Goal: Task Accomplishment & Management: Manage account settings

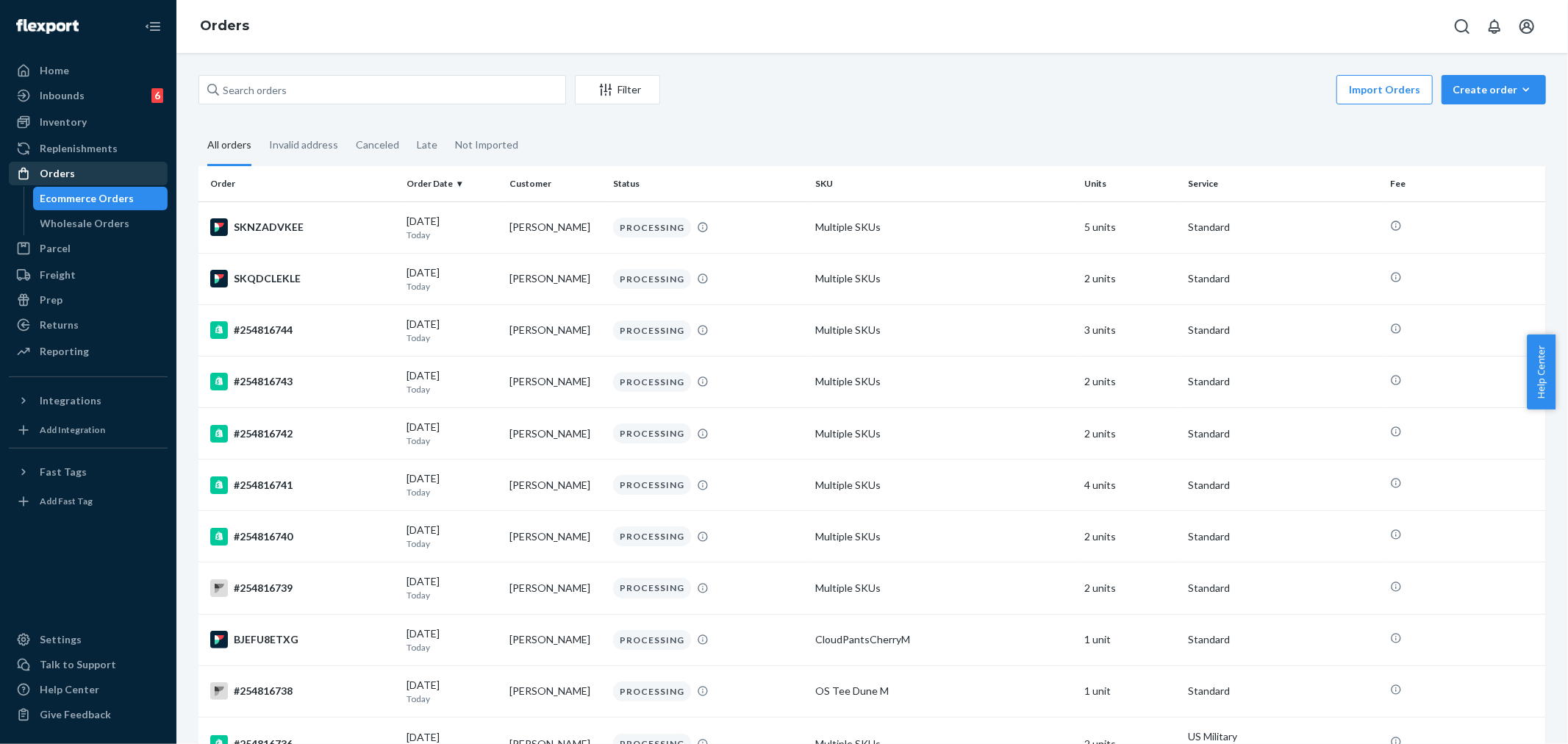
click at [70, 184] on div "Orders" at bounding box center [88, 174] width 156 height 21
click at [84, 175] on div "Orders" at bounding box center [88, 174] width 156 height 21
click at [253, 85] on input "text" at bounding box center [382, 90] width 367 height 29
paste input "253355833"
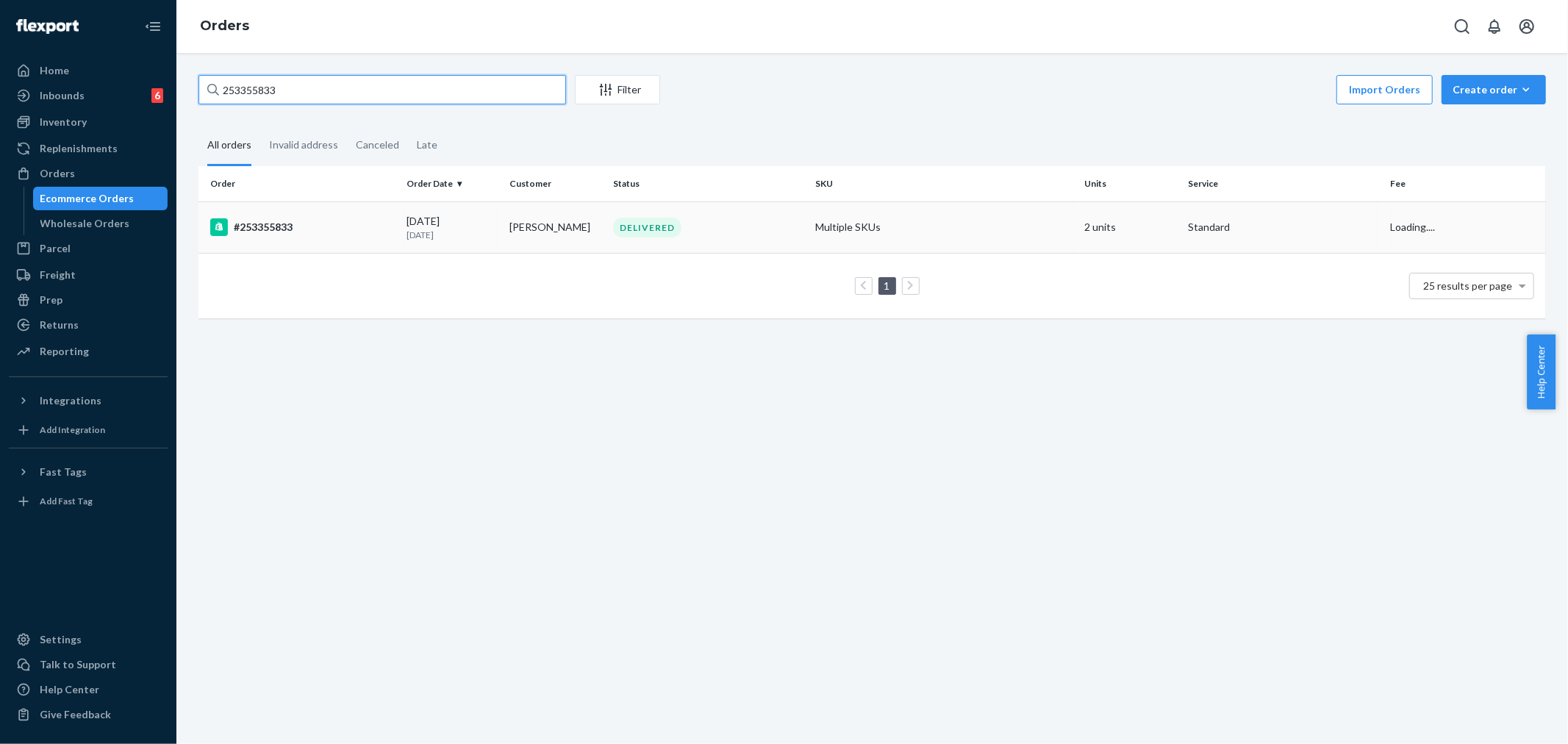
type input "253355833"
click at [432, 236] on p "[DATE]" at bounding box center [452, 234] width 92 height 12
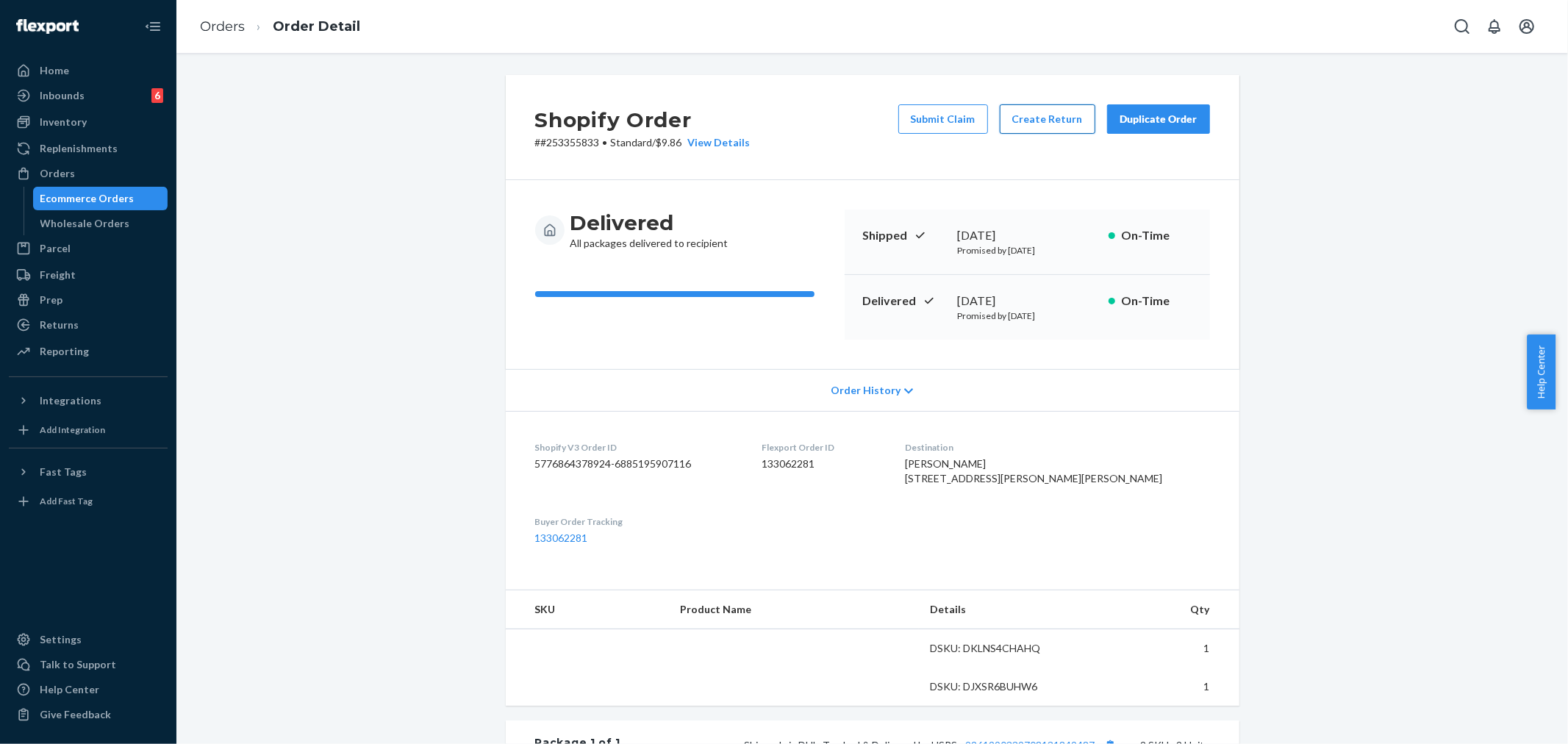
click at [1037, 124] on button "Create Return" at bounding box center [1047, 119] width 96 height 29
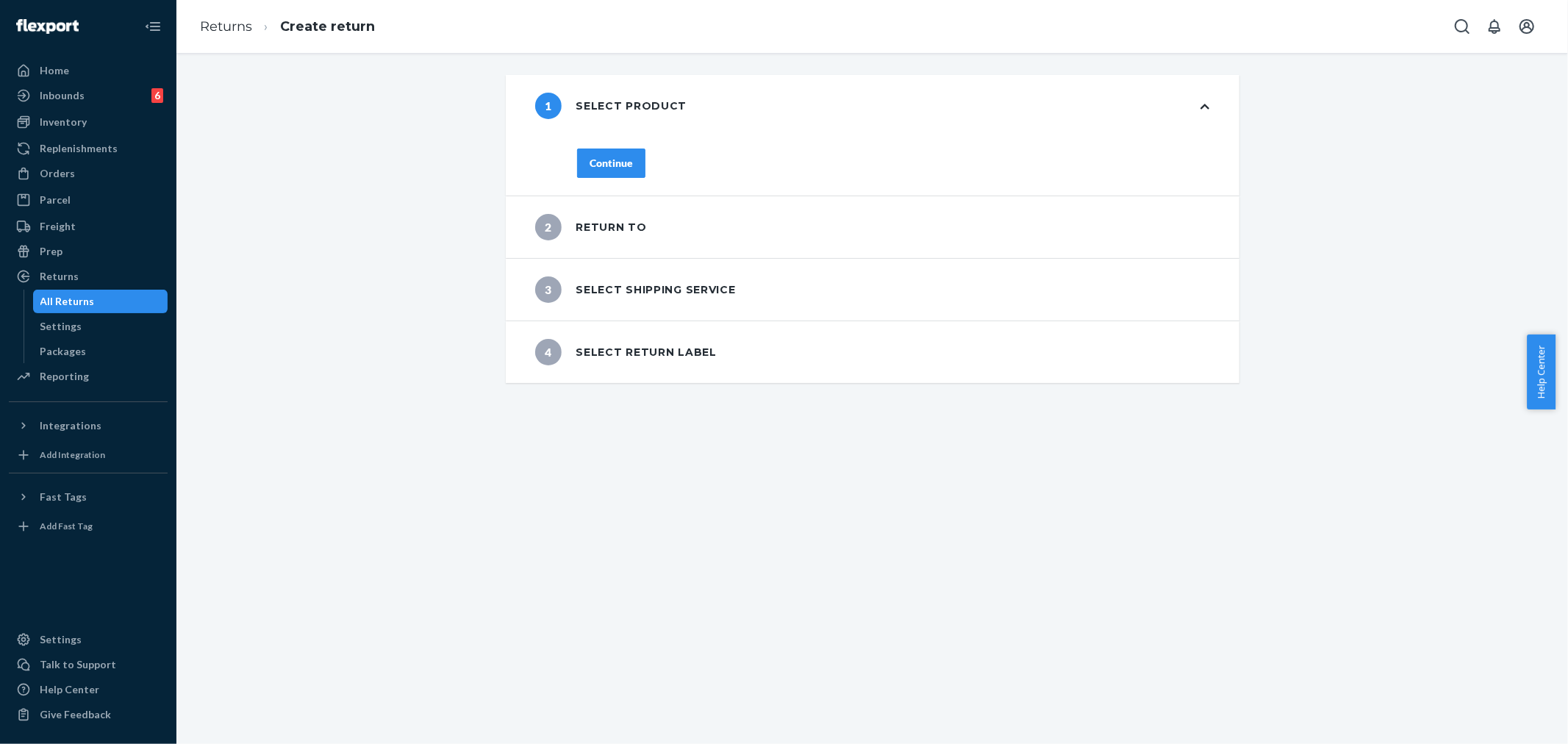
click at [590, 167] on div "Continue" at bounding box center [611, 162] width 43 height 15
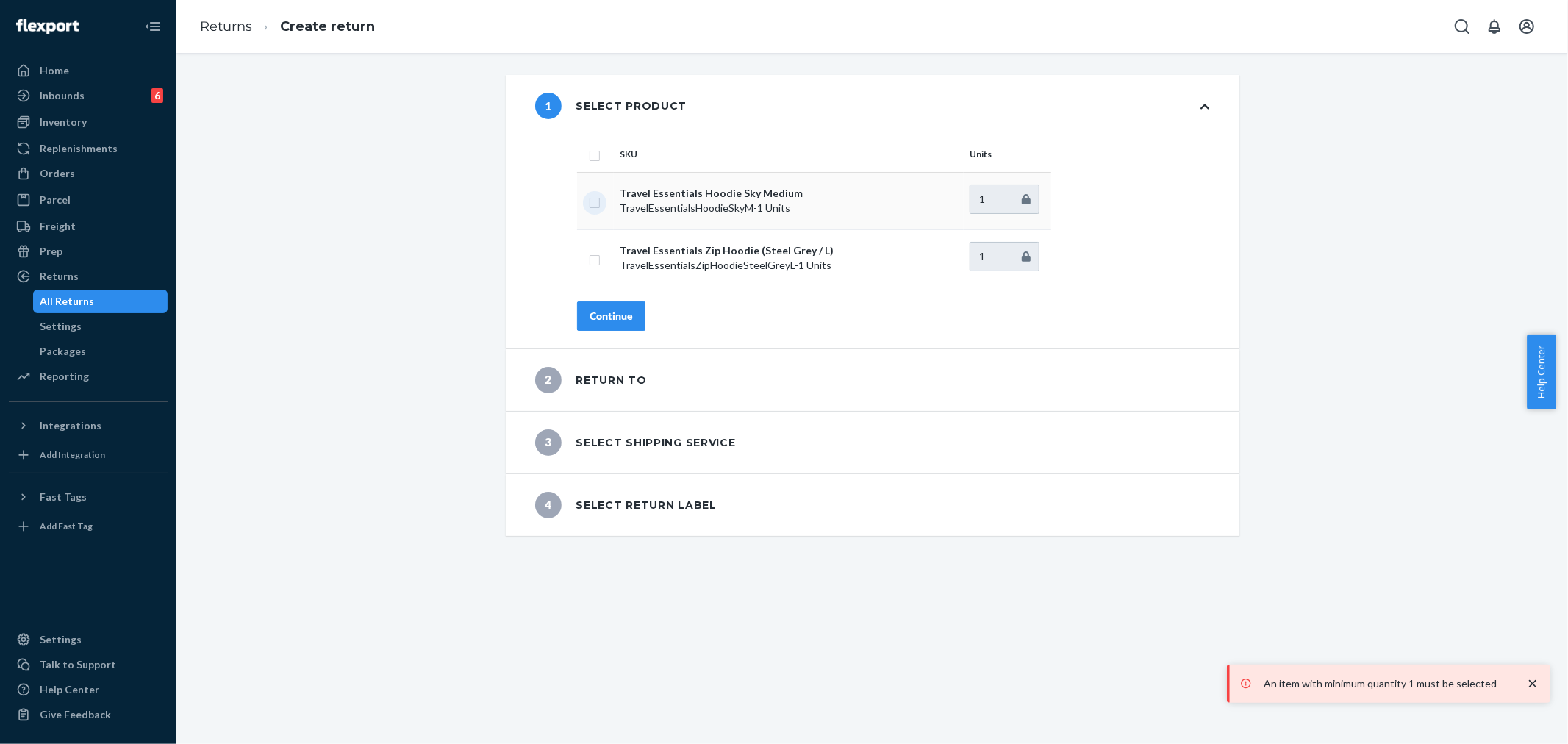
click at [592, 204] on input "checkbox" at bounding box center [595, 201] width 12 height 16
checkbox input "true"
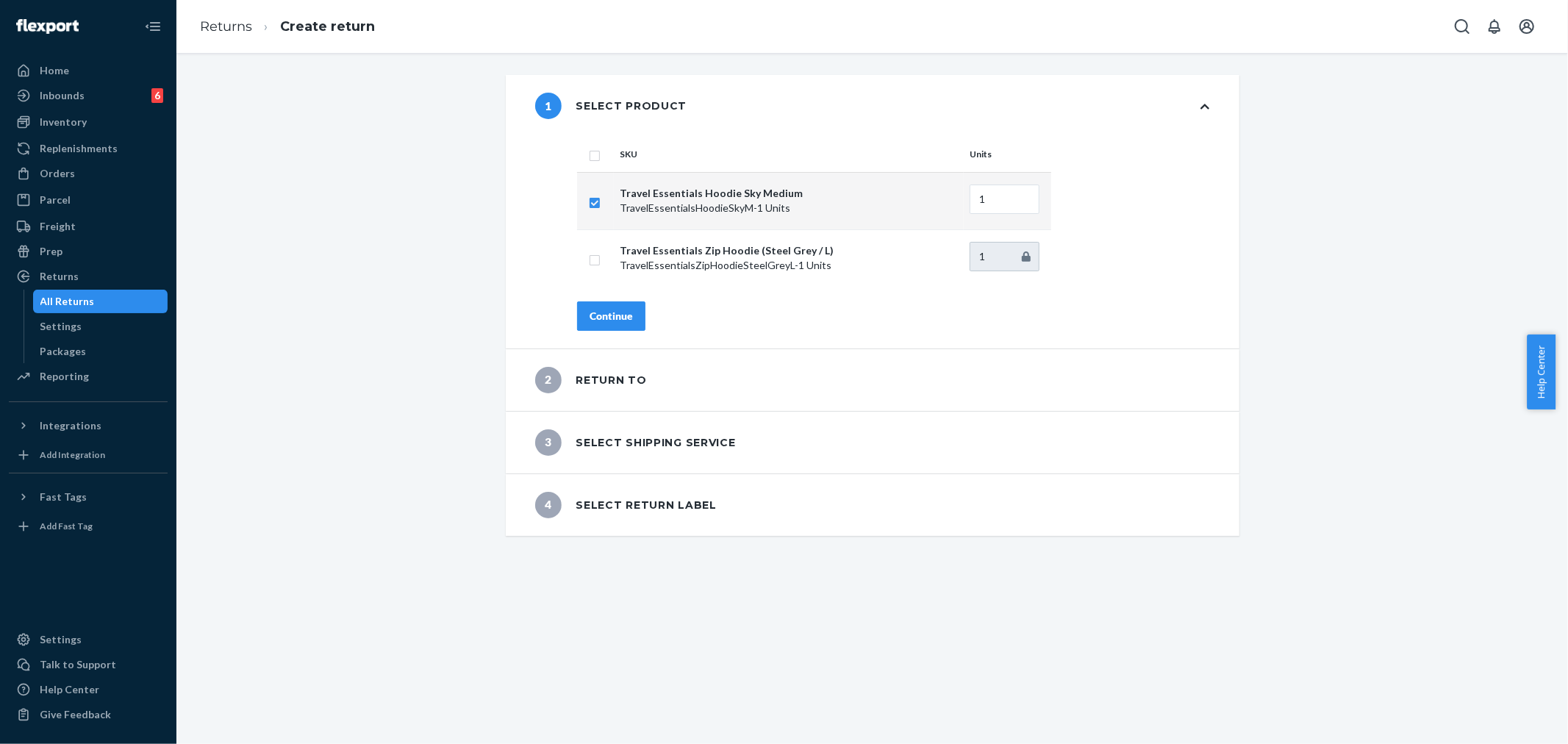
click at [614, 321] on div "Continue" at bounding box center [611, 315] width 43 height 15
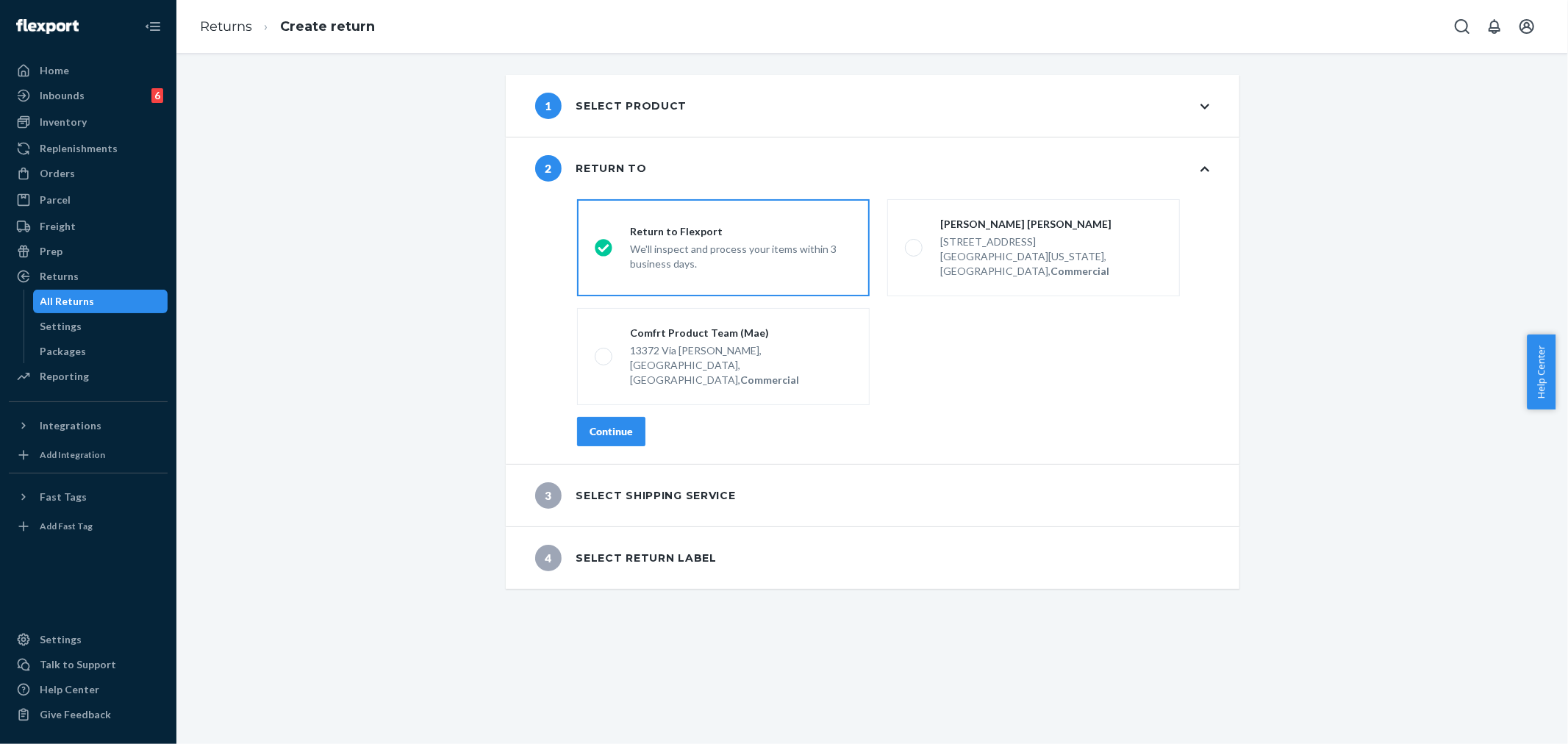
click at [621, 417] on button "Continue" at bounding box center [611, 431] width 68 height 29
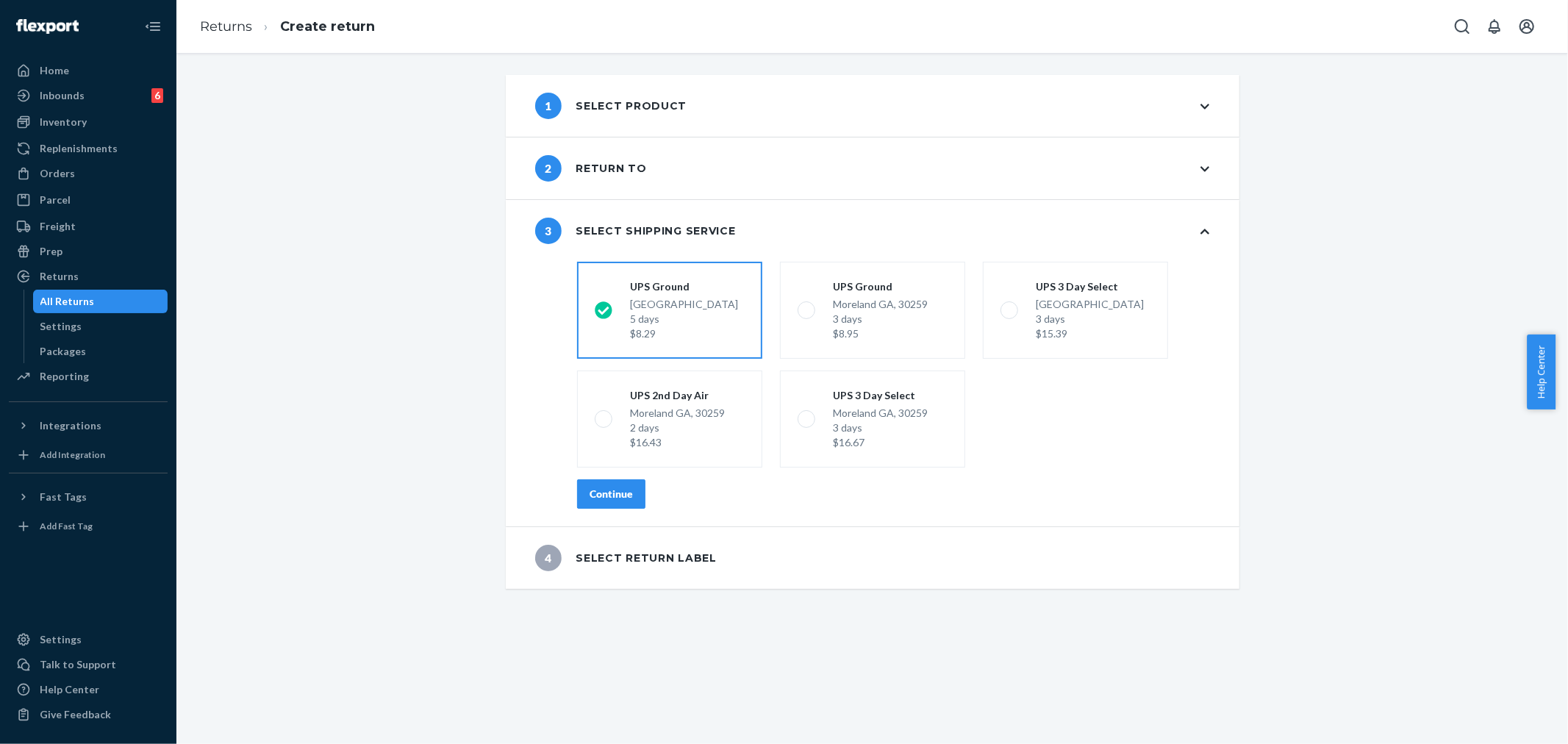
click at [616, 499] on div "Continue" at bounding box center [611, 493] width 43 height 15
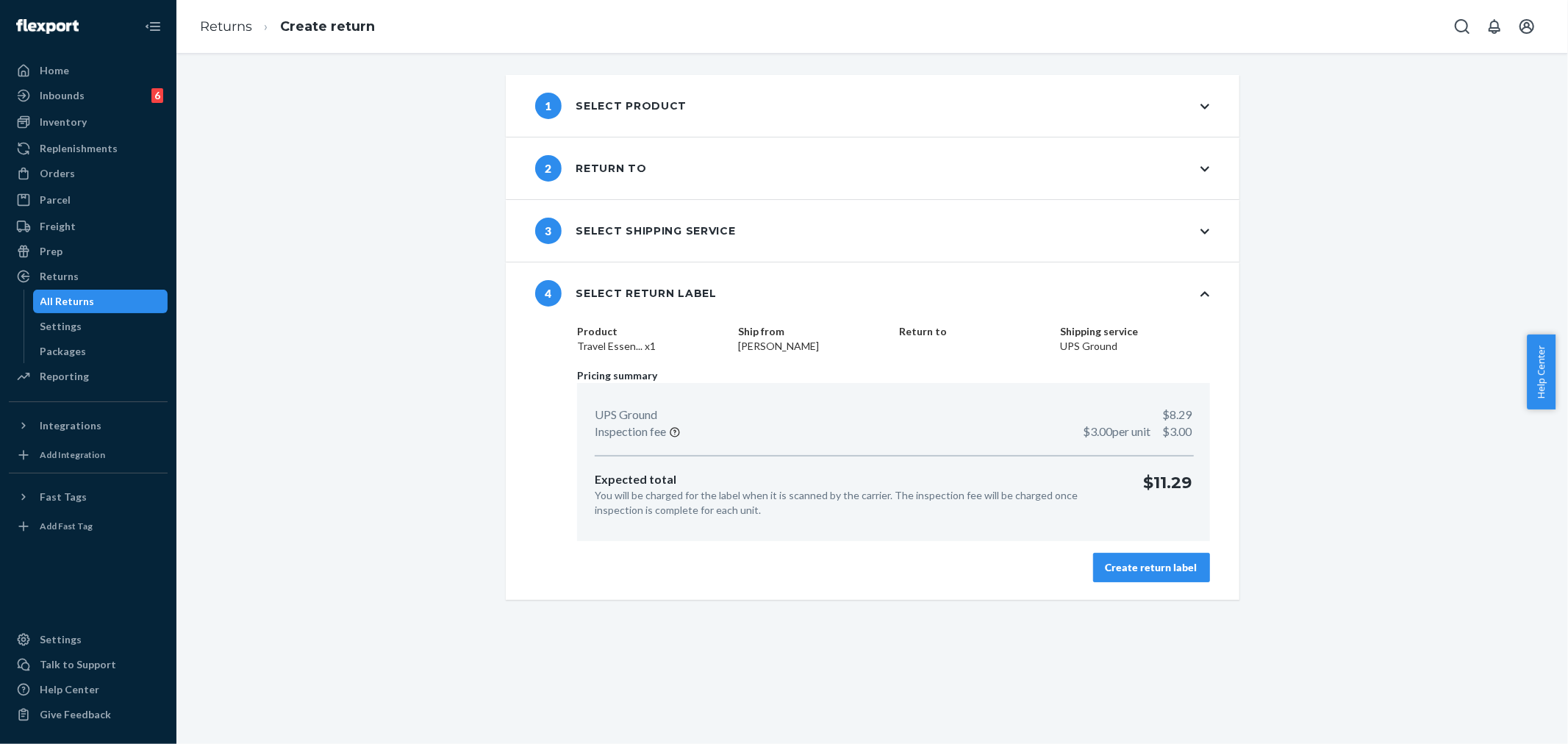
click at [1181, 566] on div "Create return label" at bounding box center [1151, 567] width 92 height 15
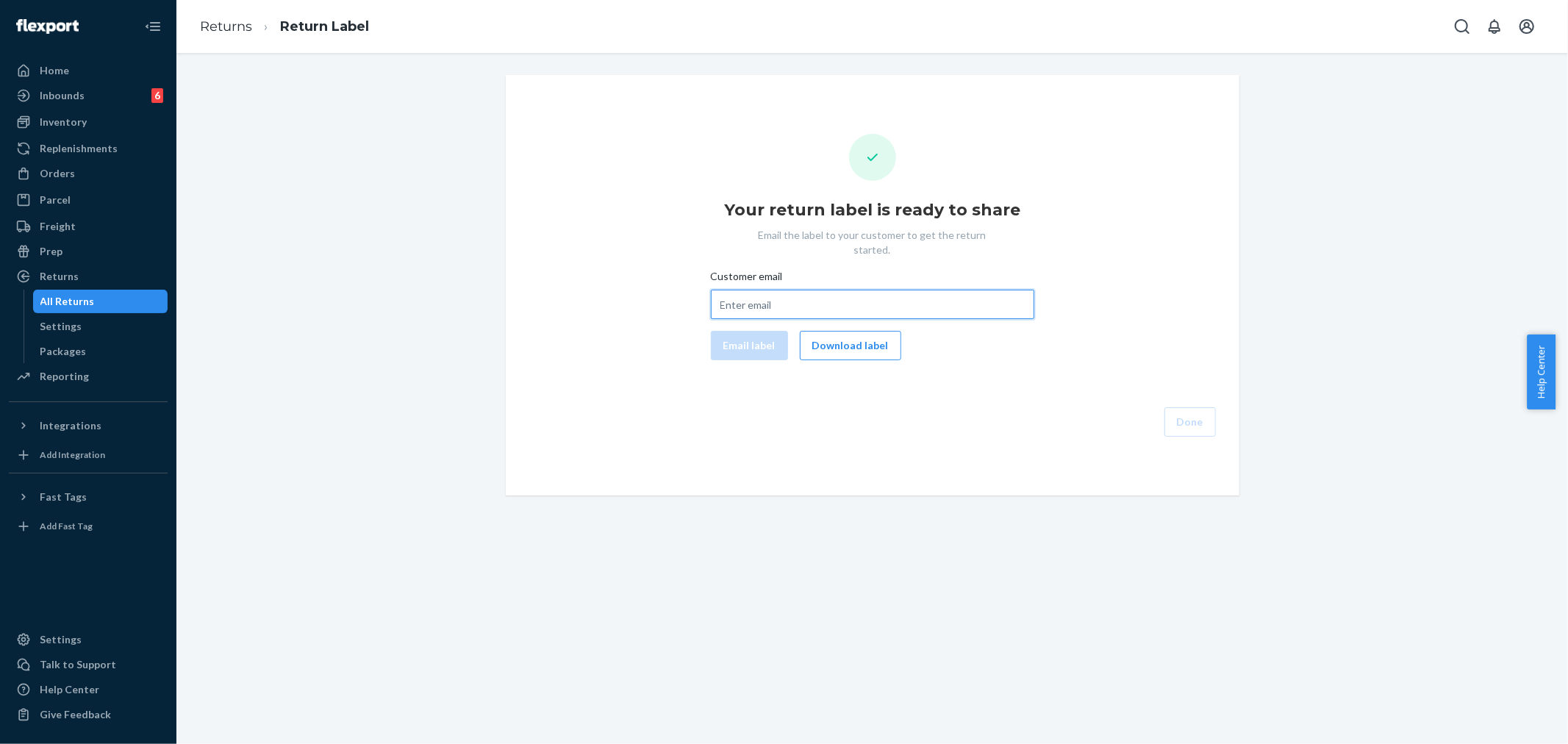
click at [755, 289] on input "Customer email" at bounding box center [872, 304] width 323 height 29
paste input "[EMAIL_ADDRESS][DOMAIN_NAME]"
type input "[EMAIL_ADDRESS][DOMAIN_NAME]"
click at [768, 338] on button "Email label" at bounding box center [749, 346] width 77 height 29
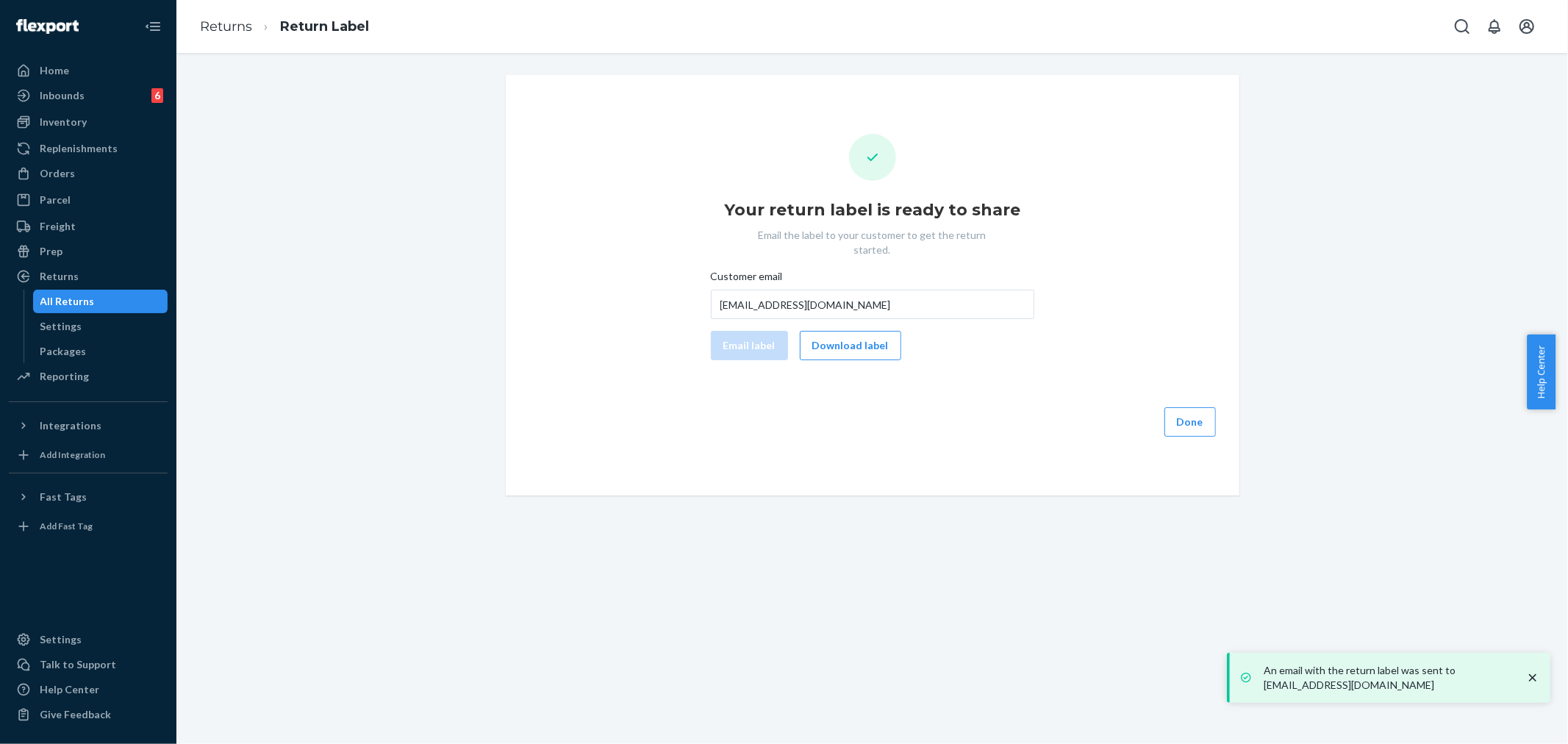
drag, startPoint x: 827, startPoint y: 327, endPoint x: 847, endPoint y: 359, distance: 37.7
click at [827, 331] on button "Download label" at bounding box center [850, 346] width 101 height 29
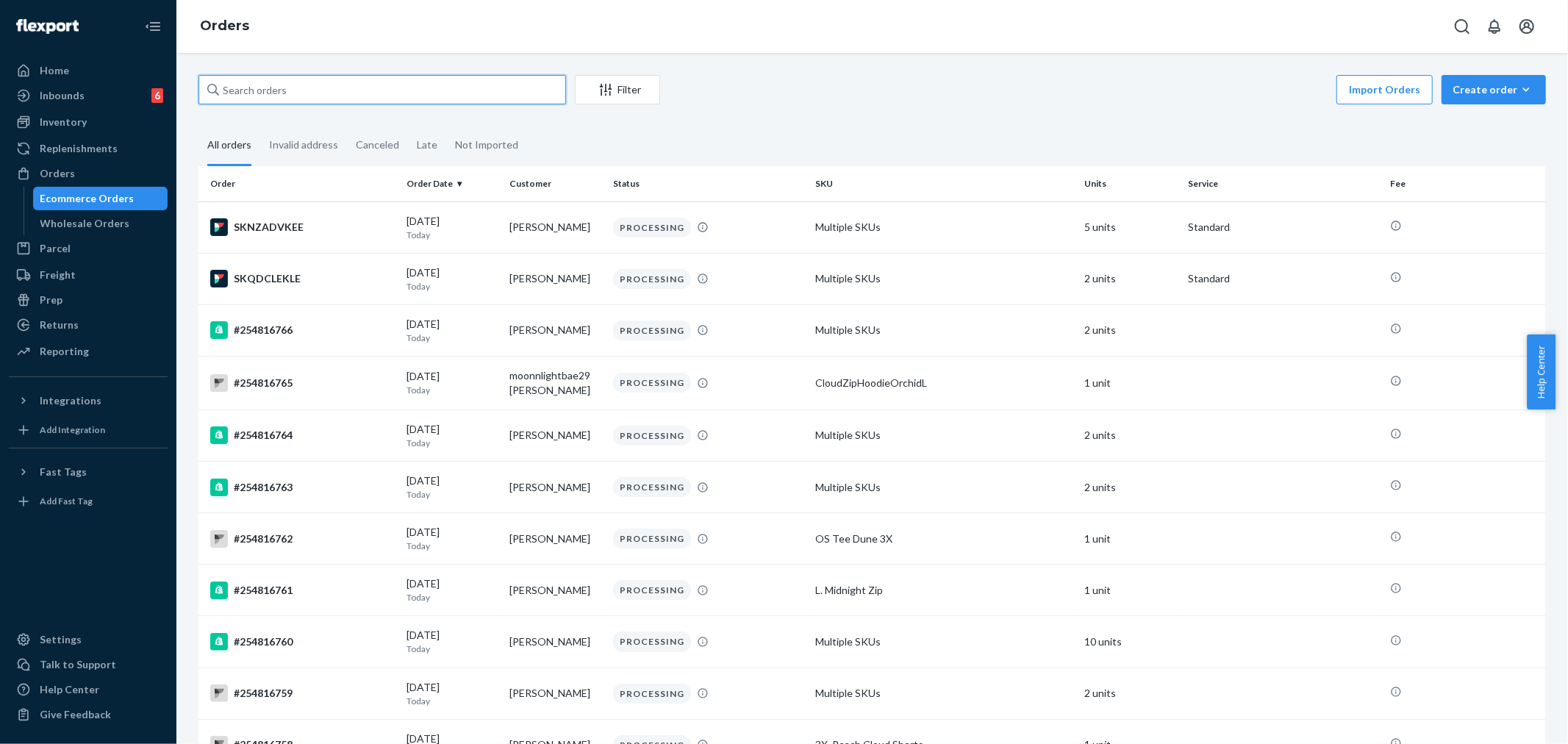
click at [258, 91] on input "text" at bounding box center [382, 90] width 367 height 29
paste input "254167878"
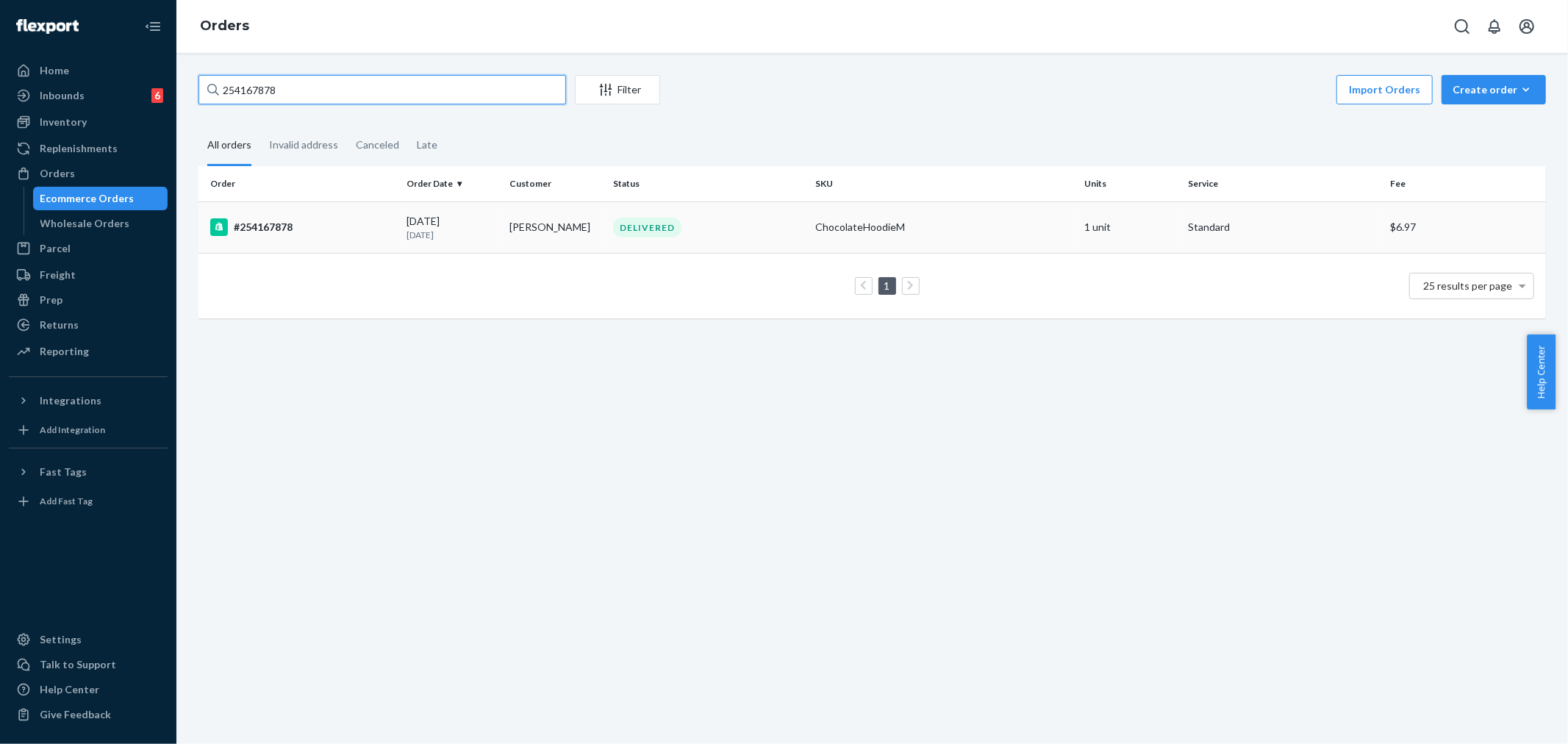
type input "254167878"
click at [570, 240] on td "Zana Blomberg" at bounding box center [555, 227] width 104 height 52
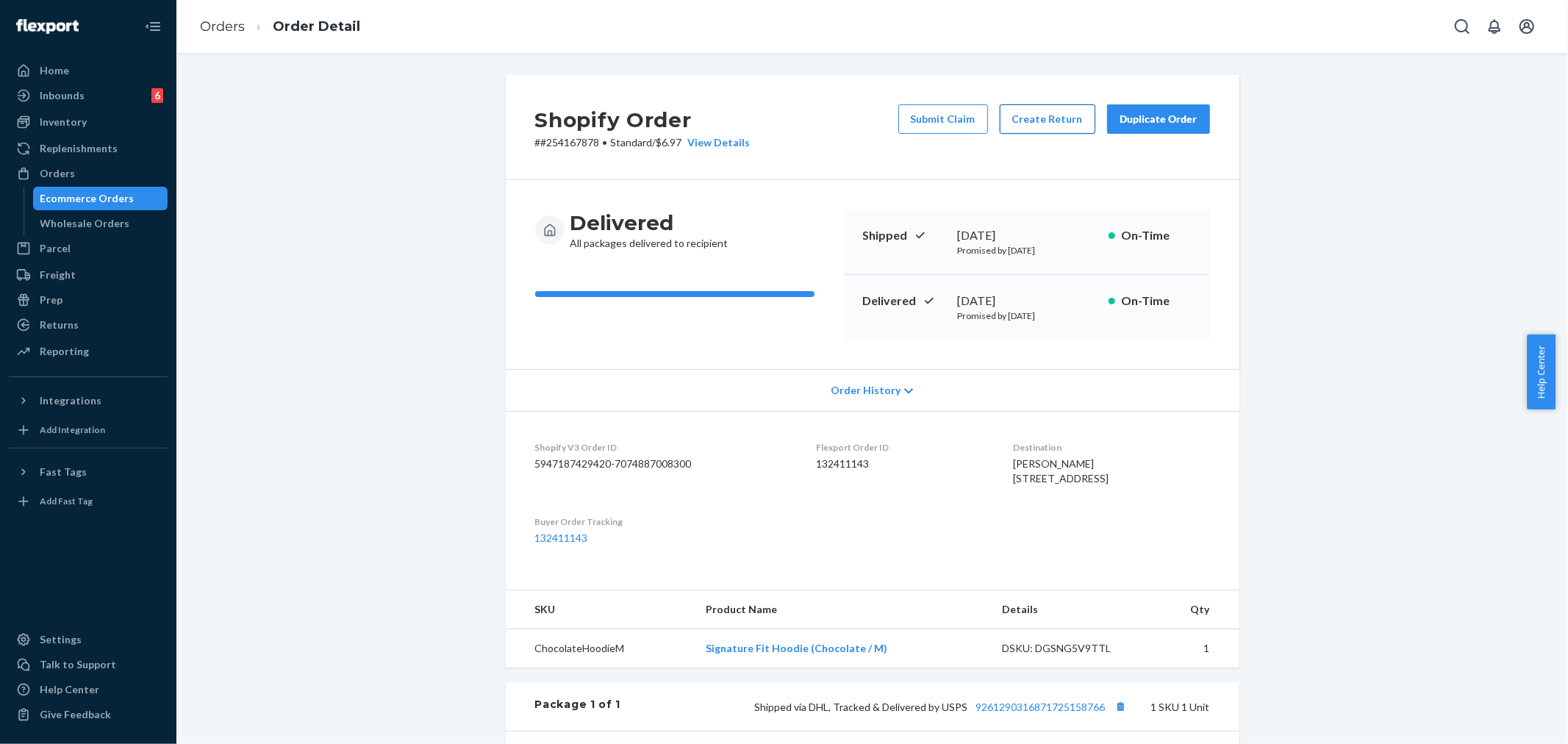
click at [1047, 119] on button "Create Return" at bounding box center [1047, 119] width 96 height 29
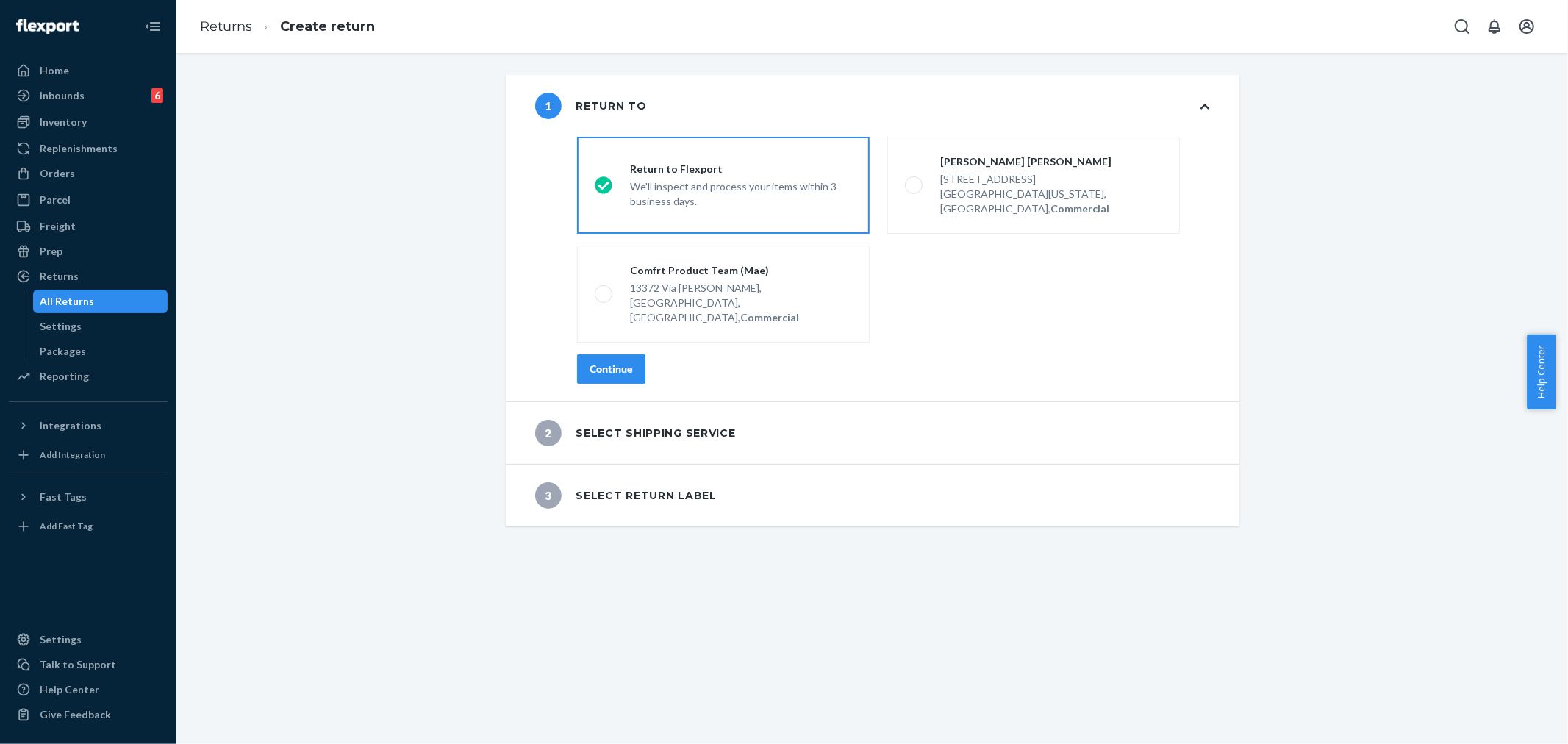
click at [621, 361] on div "Continue" at bounding box center [611, 368] width 43 height 15
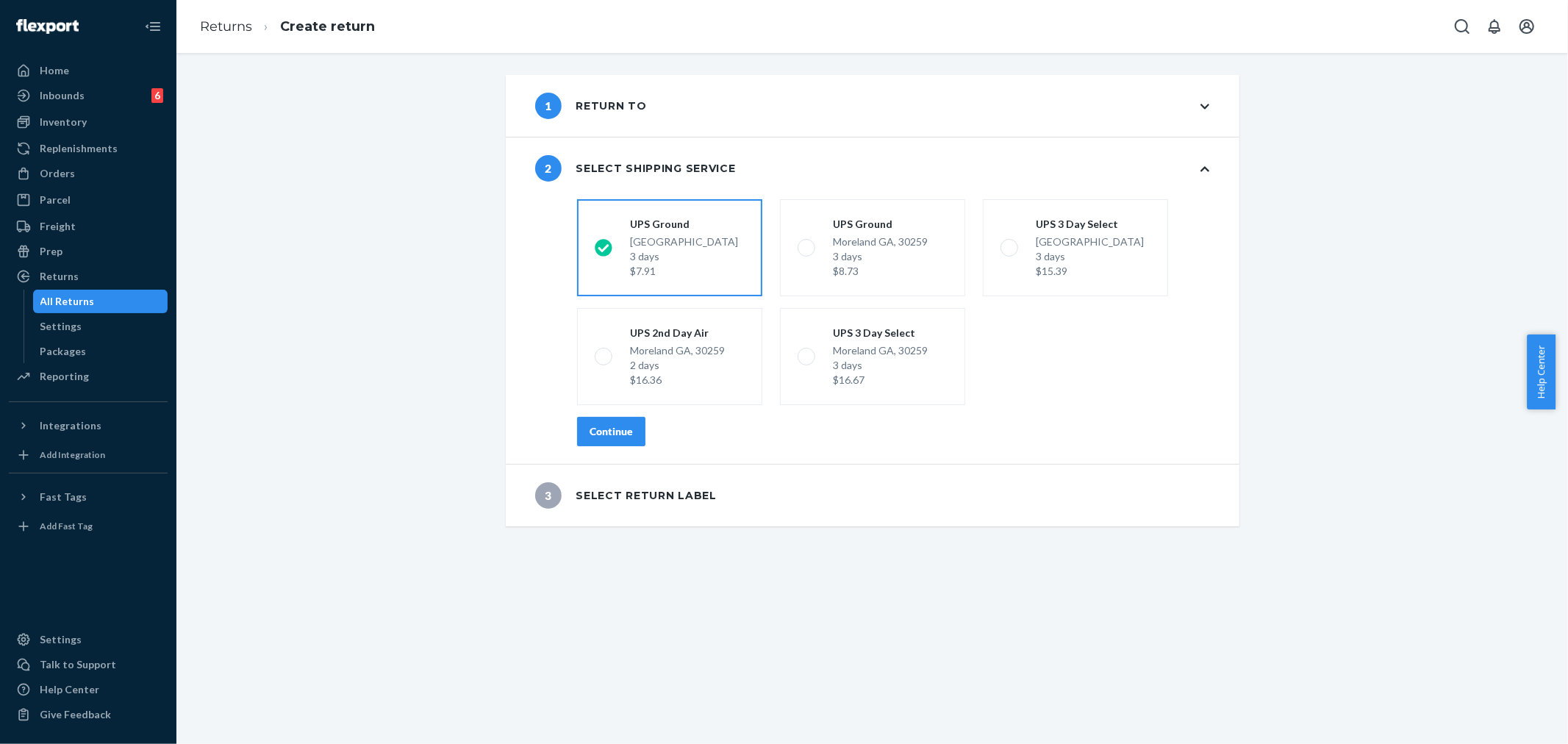
click at [590, 429] on div "Continue" at bounding box center [611, 431] width 43 height 15
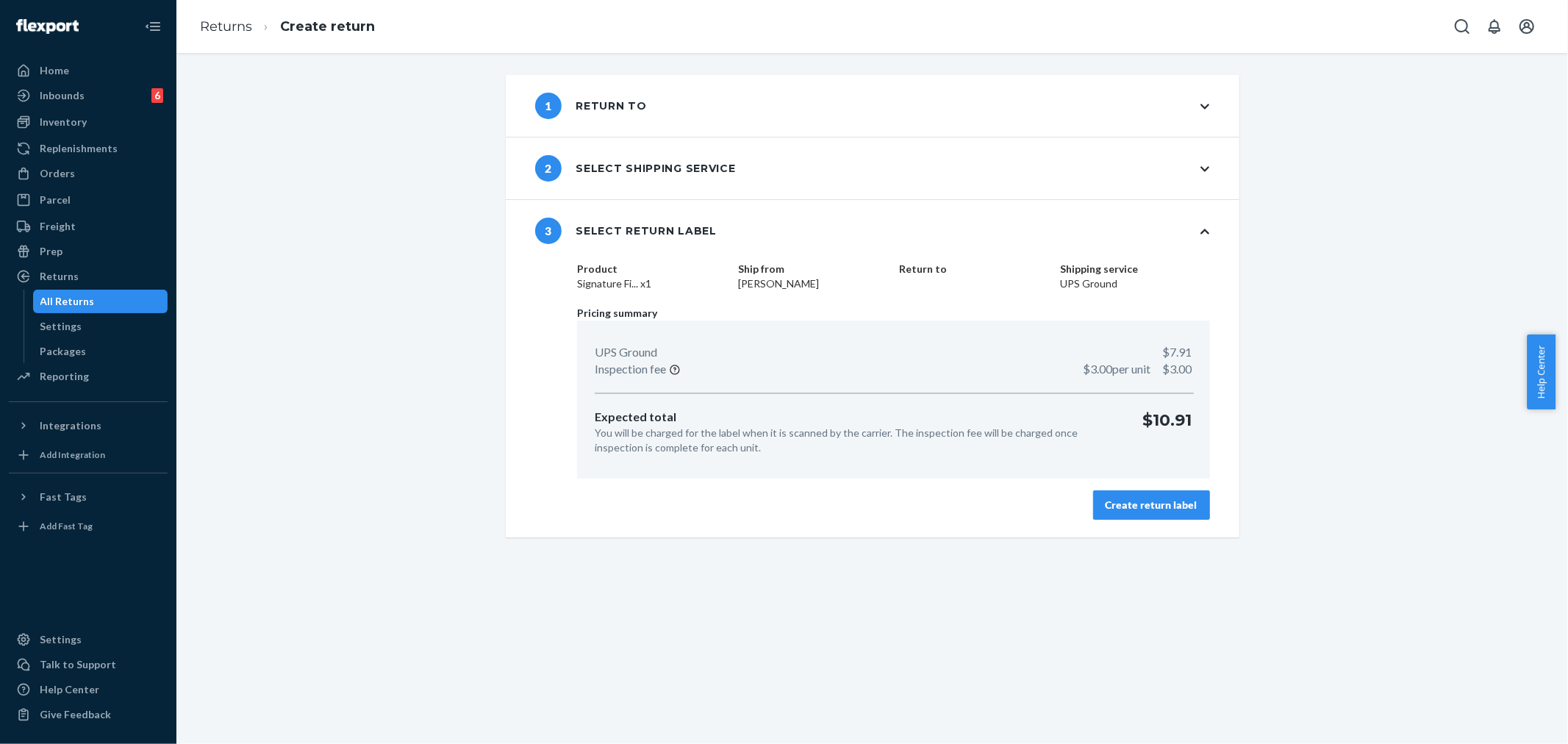
click at [1163, 507] on div "Create return label" at bounding box center [1151, 505] width 92 height 15
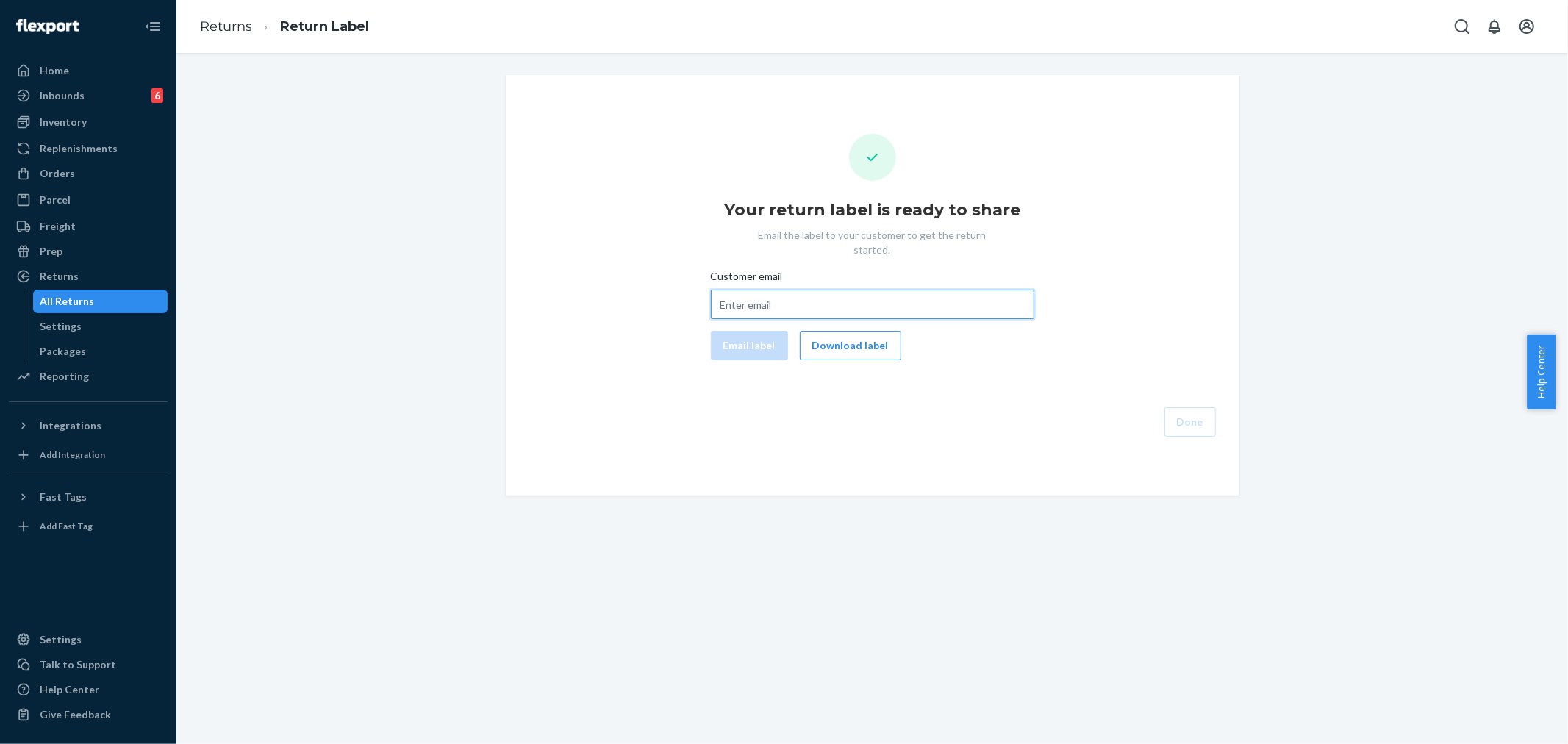
click at [728, 290] on input "Customer email" at bounding box center [872, 304] width 323 height 29
paste input "zanablomberg@gmail.com"
type input "zanablomberg@gmail.com"
click at [752, 336] on button "Email label" at bounding box center [749, 346] width 77 height 29
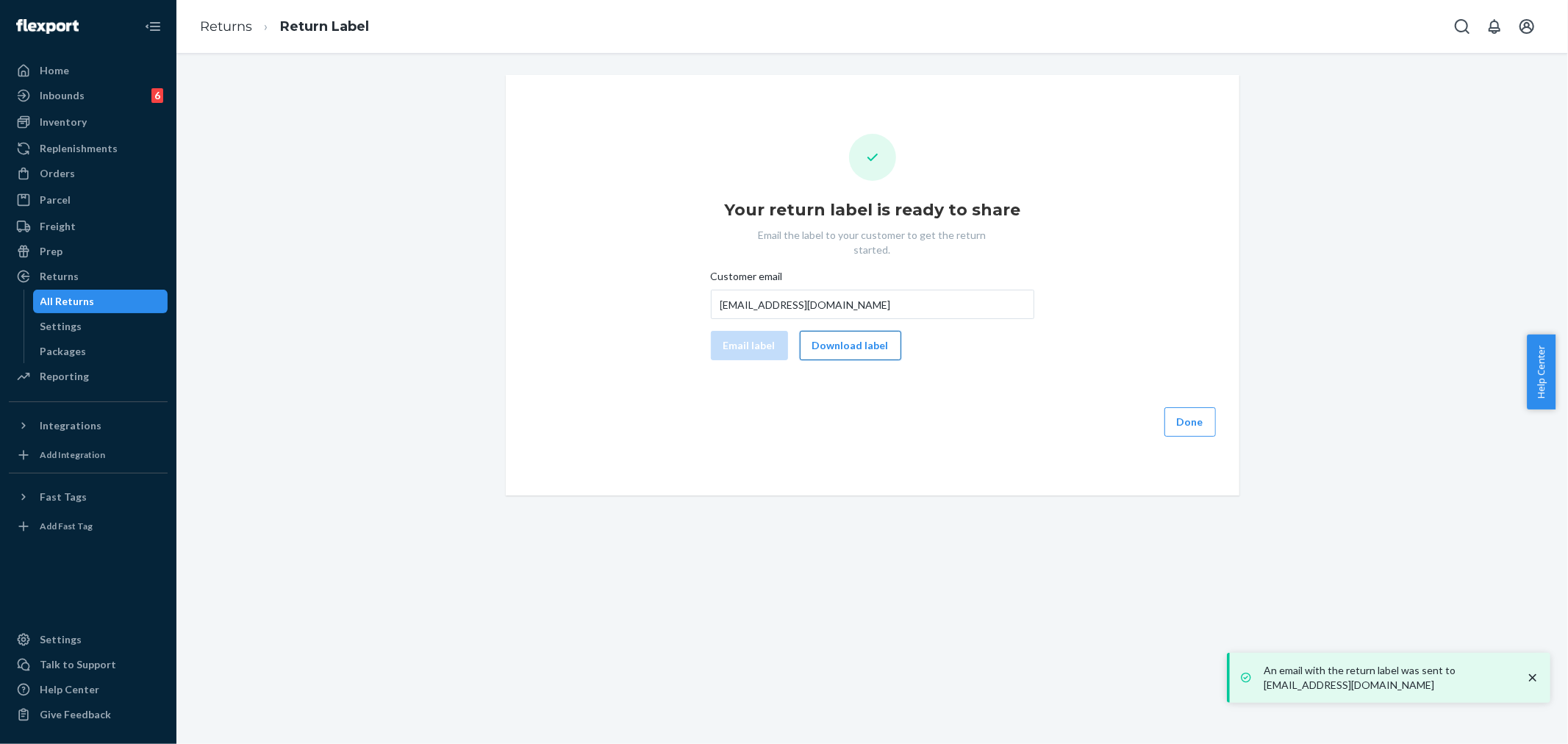
click at [846, 331] on button "Download label" at bounding box center [850, 346] width 101 height 29
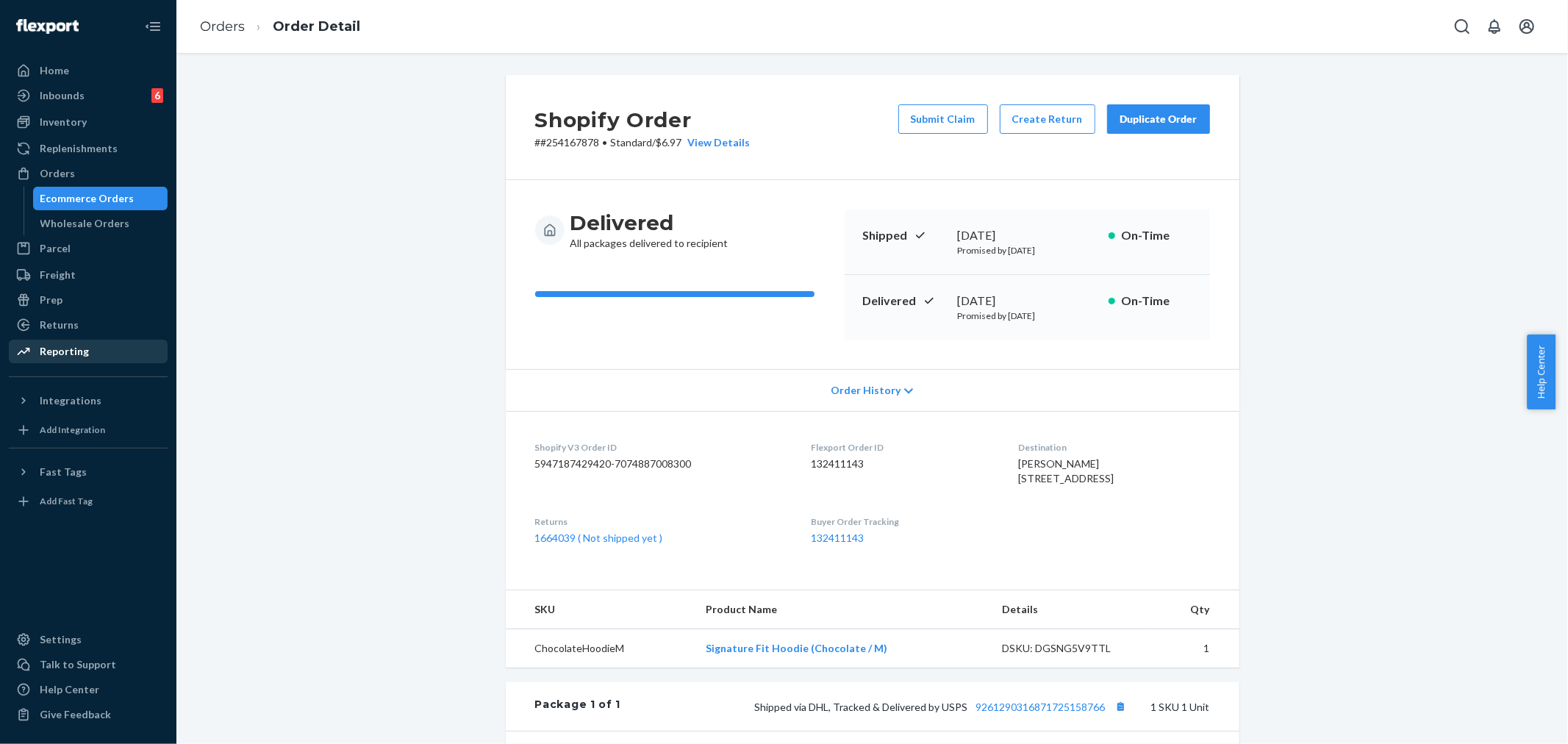
drag, startPoint x: 61, startPoint y: 327, endPoint x: 131, endPoint y: 362, distance: 78.3
click at [61, 327] on div "Returns" at bounding box center [59, 324] width 39 height 15
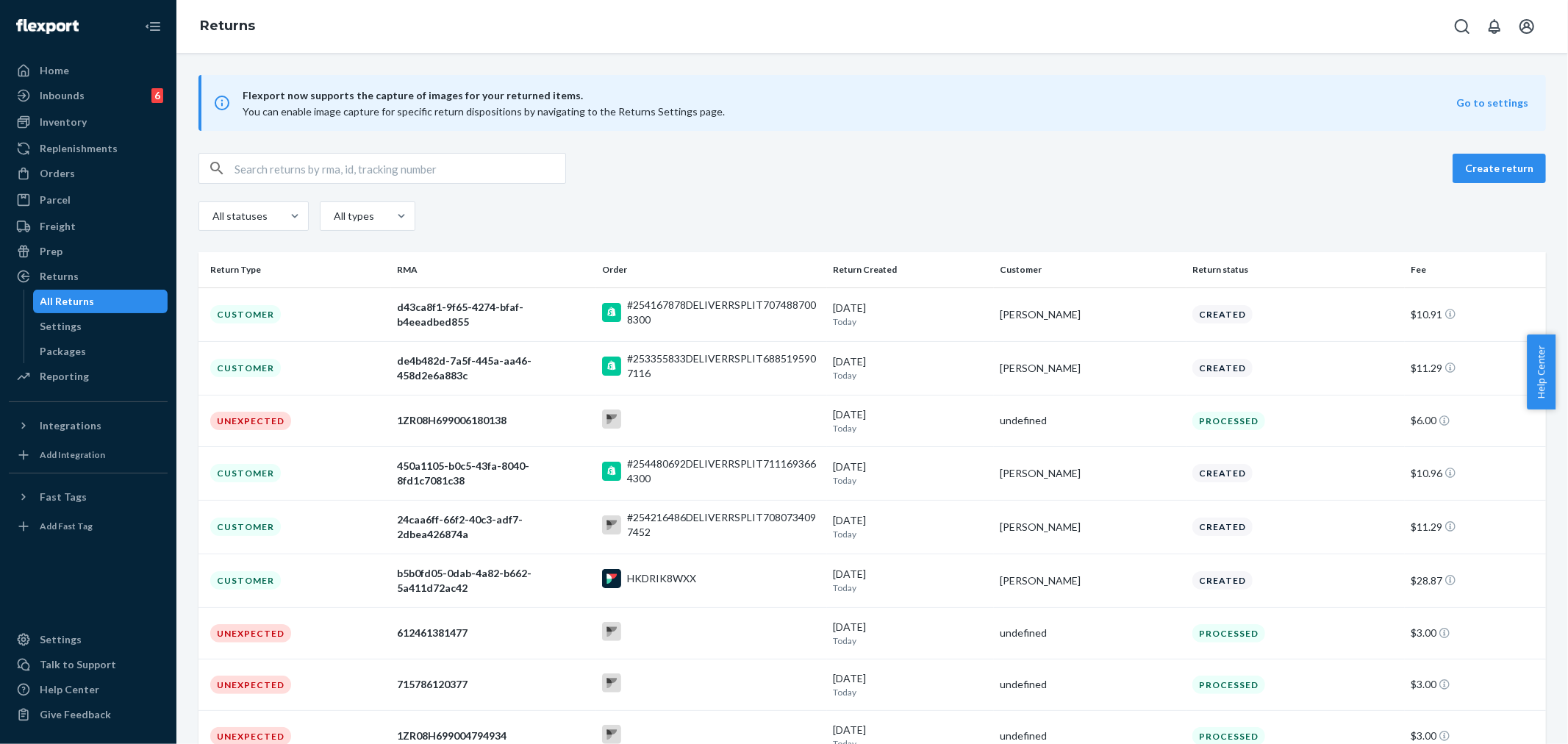
drag, startPoint x: 967, startPoint y: 312, endPoint x: 763, endPoint y: 328, distance: 204.6
click at [710, 309] on div "#254167878DELIVERRSPLIT7074887008300" at bounding box center [723, 312] width 194 height 29
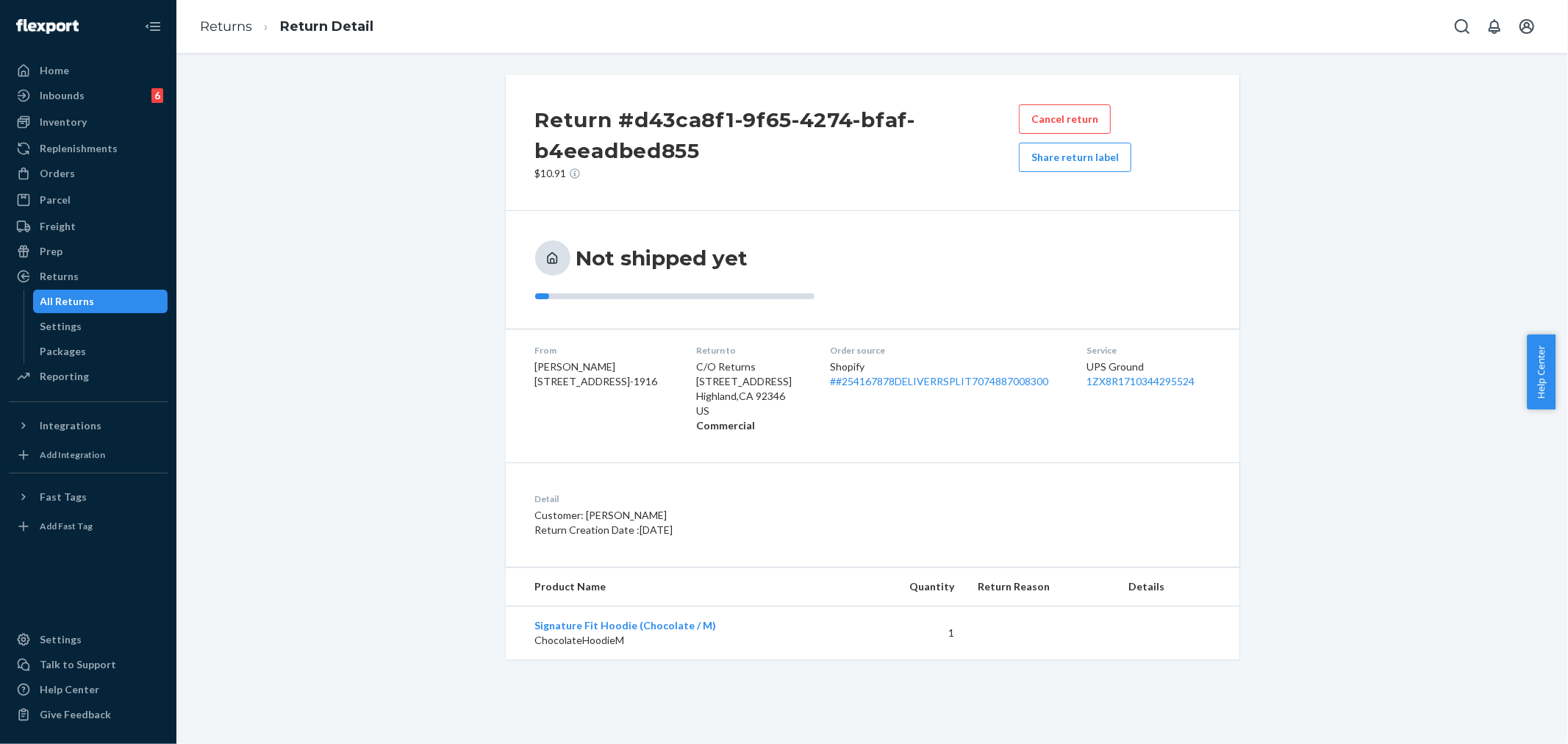
drag, startPoint x: 57, startPoint y: 277, endPoint x: 150, endPoint y: 302, distance: 96.3
click at [57, 277] on div "Returns" at bounding box center [59, 276] width 39 height 15
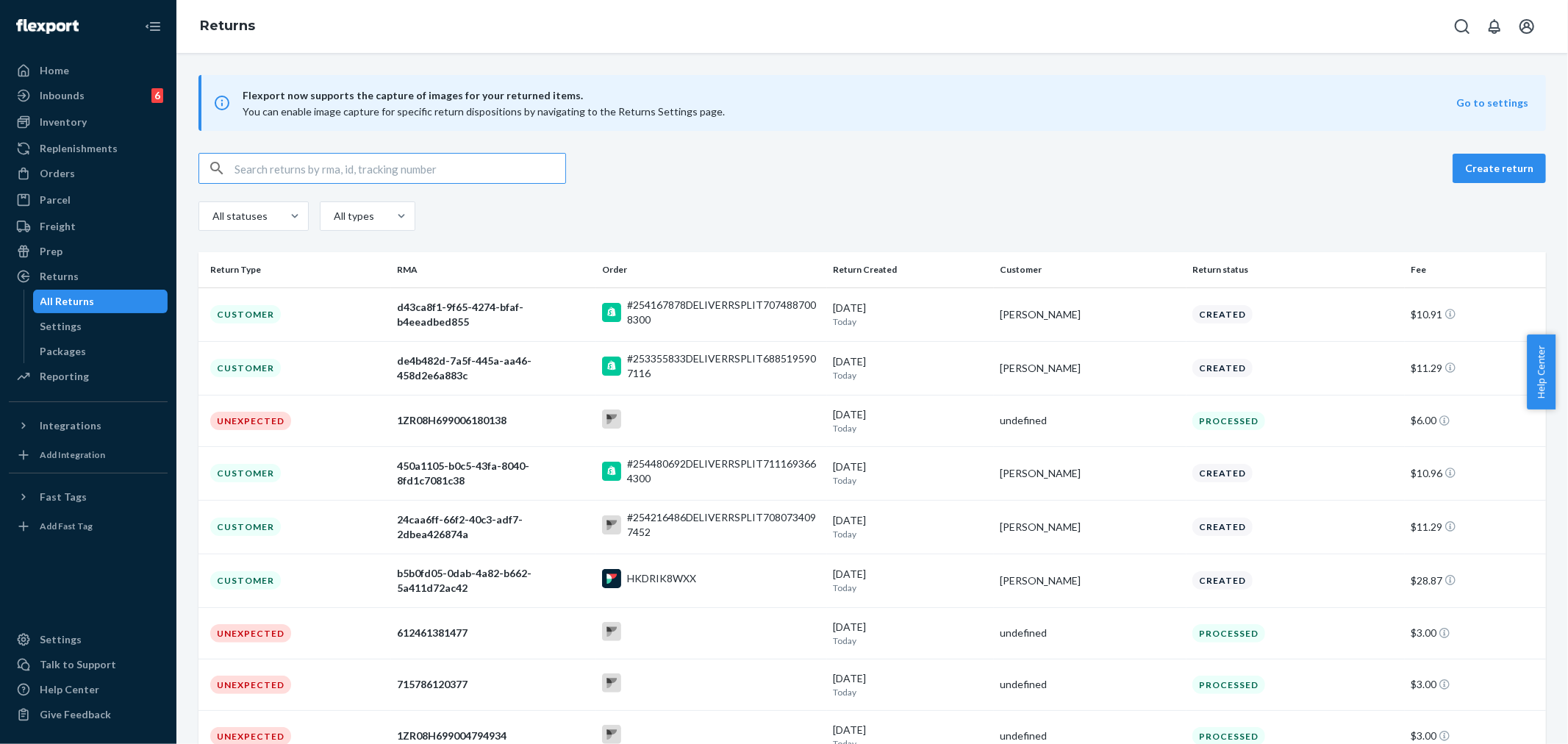
click at [973, 366] on div "8/21/2025 Today" at bounding box center [909, 367] width 155 height 27
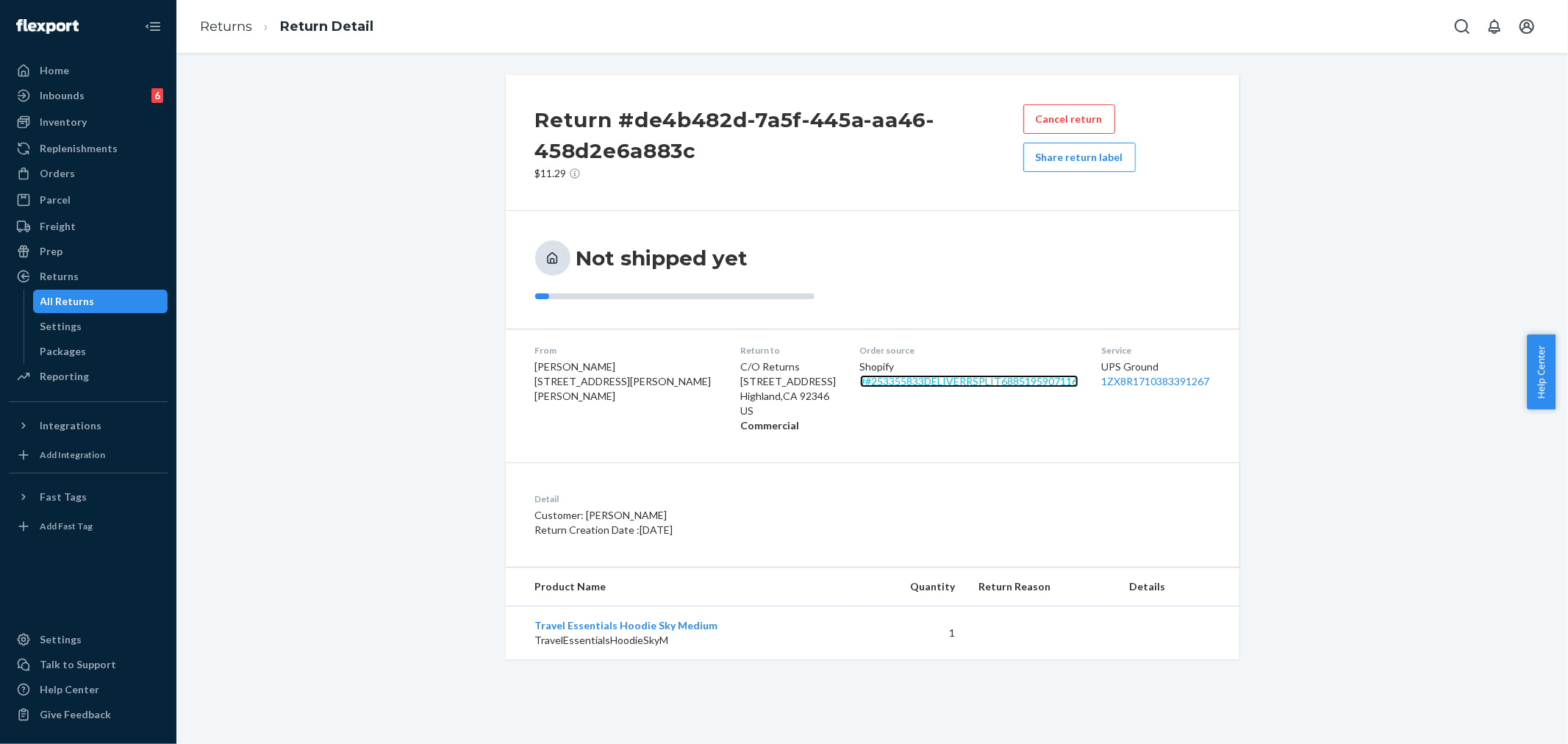
click at [860, 380] on link "# #253355833DELIVERRSPLIT6885195907116" at bounding box center [969, 381] width 219 height 12
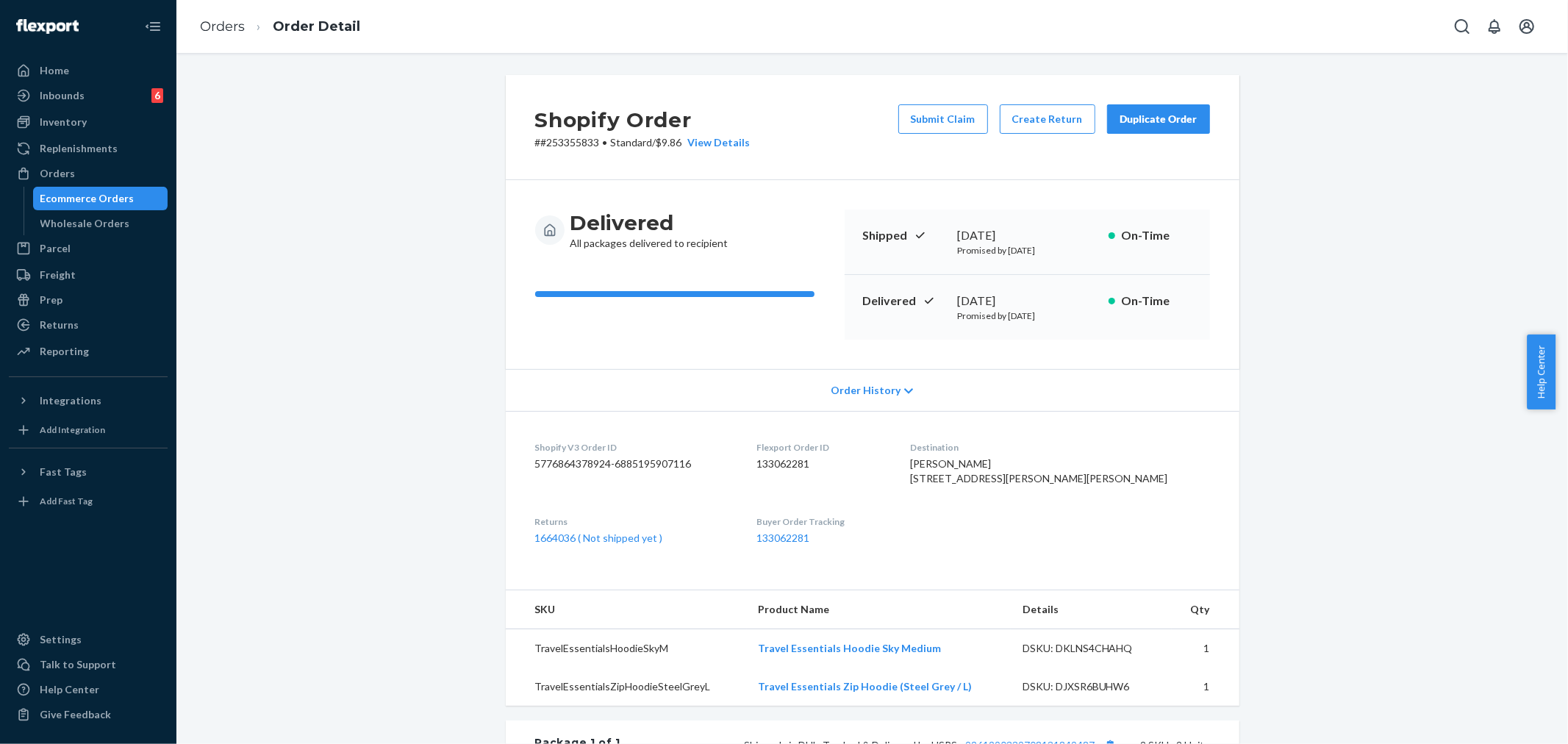
drag, startPoint x: 294, startPoint y: 339, endPoint x: 336, endPoint y: 343, distance: 42.2
click at [294, 339] on div "Shopify Order # #253355833 • Standard / $9.86 View Details Submit Claim Create …" at bounding box center [872, 575] width 1369 height 1000
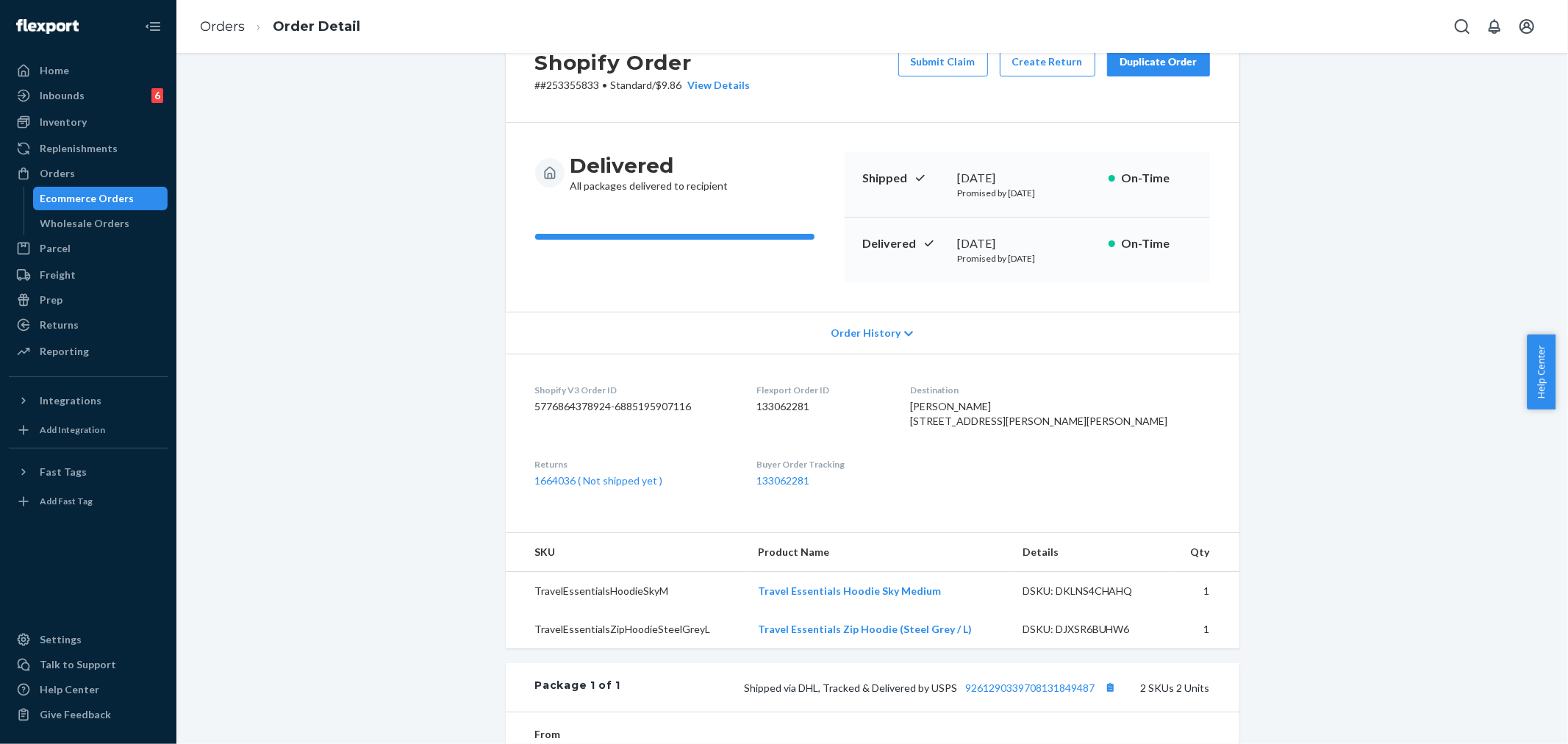
scroll to position [163, 0]
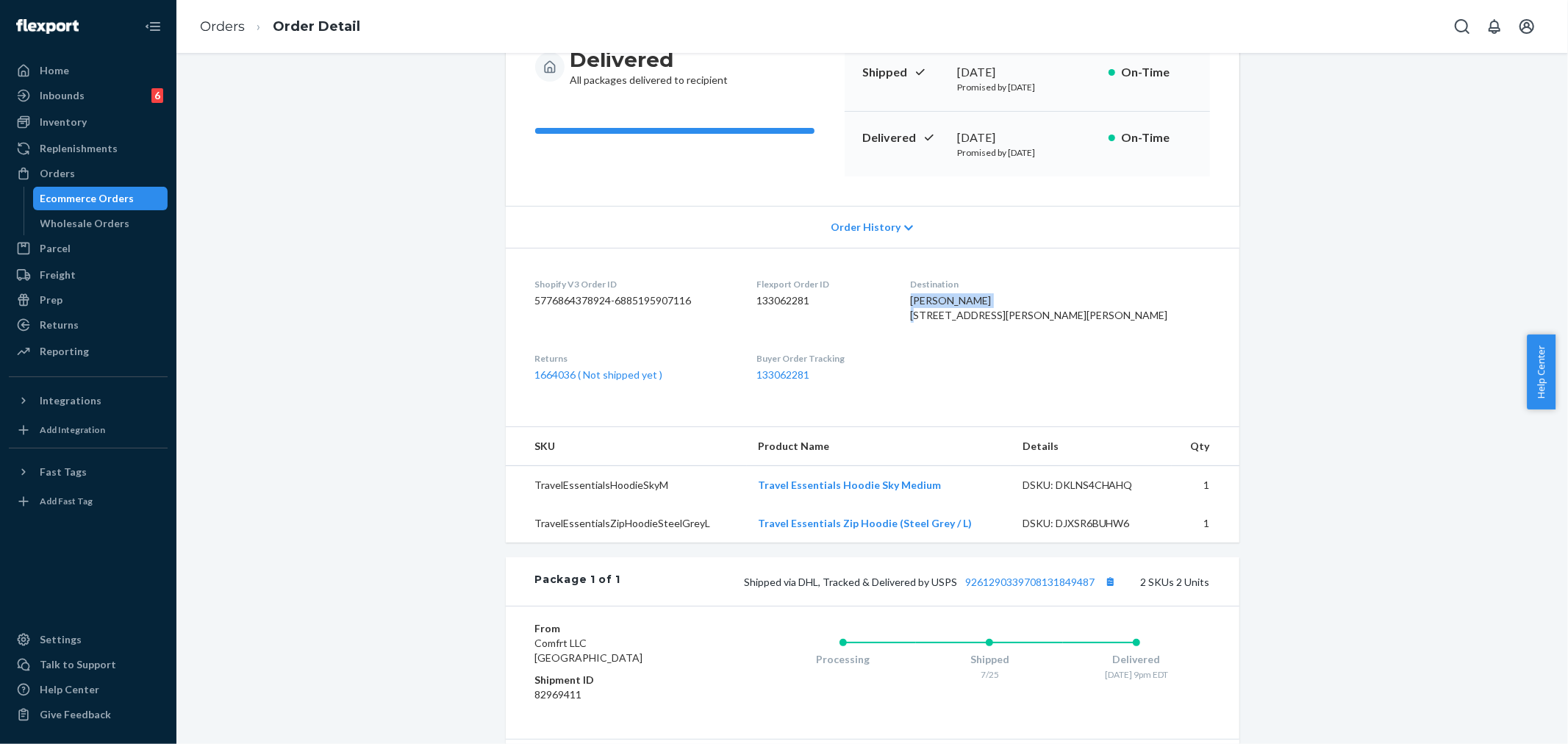
drag, startPoint x: 990, startPoint y: 292, endPoint x: 1099, endPoint y: 297, distance: 109.1
click at [1099, 297] on dl "Shopify V3 Order ID 5776864378924-6885195907116 Flexport Order ID 133062281 Des…" at bounding box center [872, 330] width 734 height 164
copy span "[PERSON_NAME]"
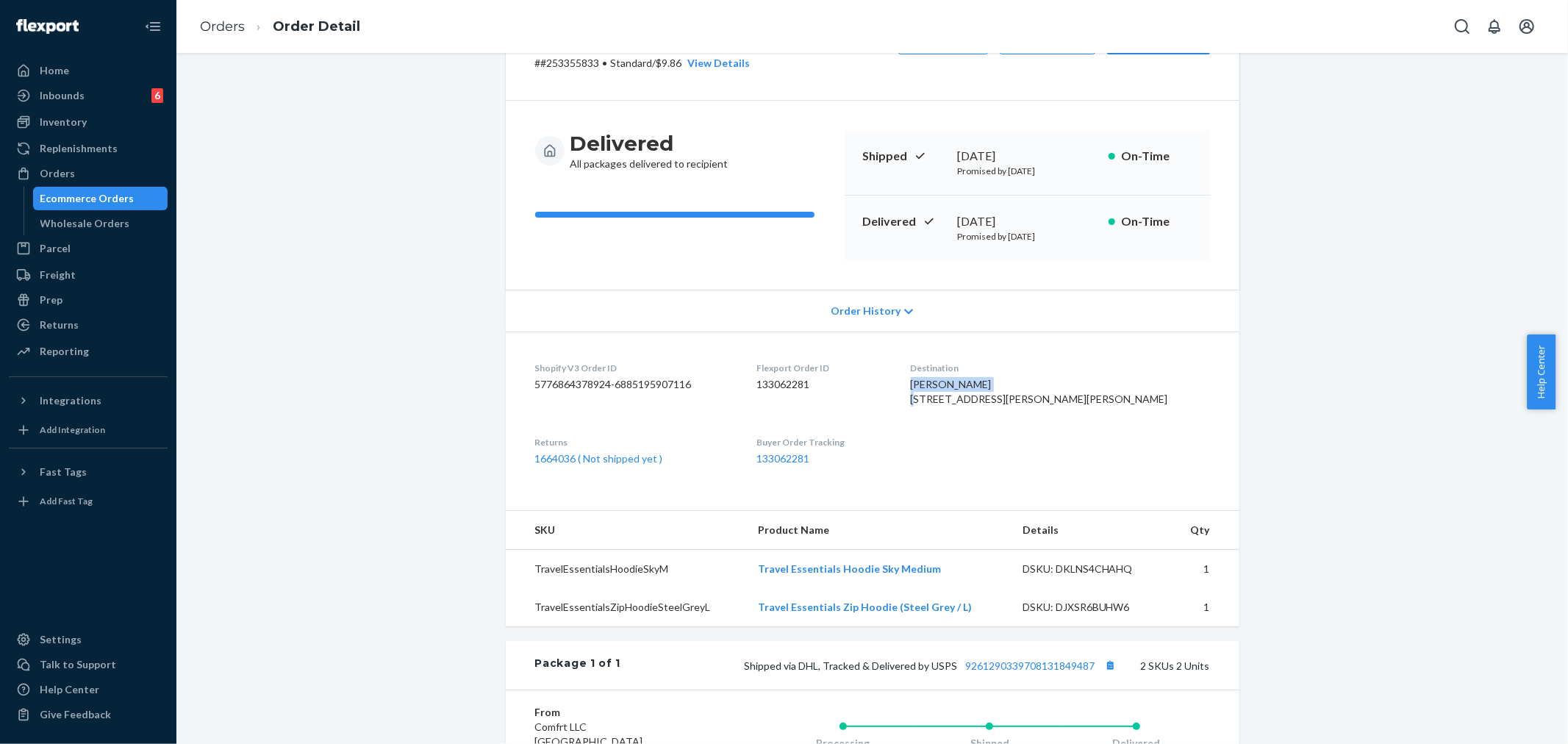
scroll to position [0, 0]
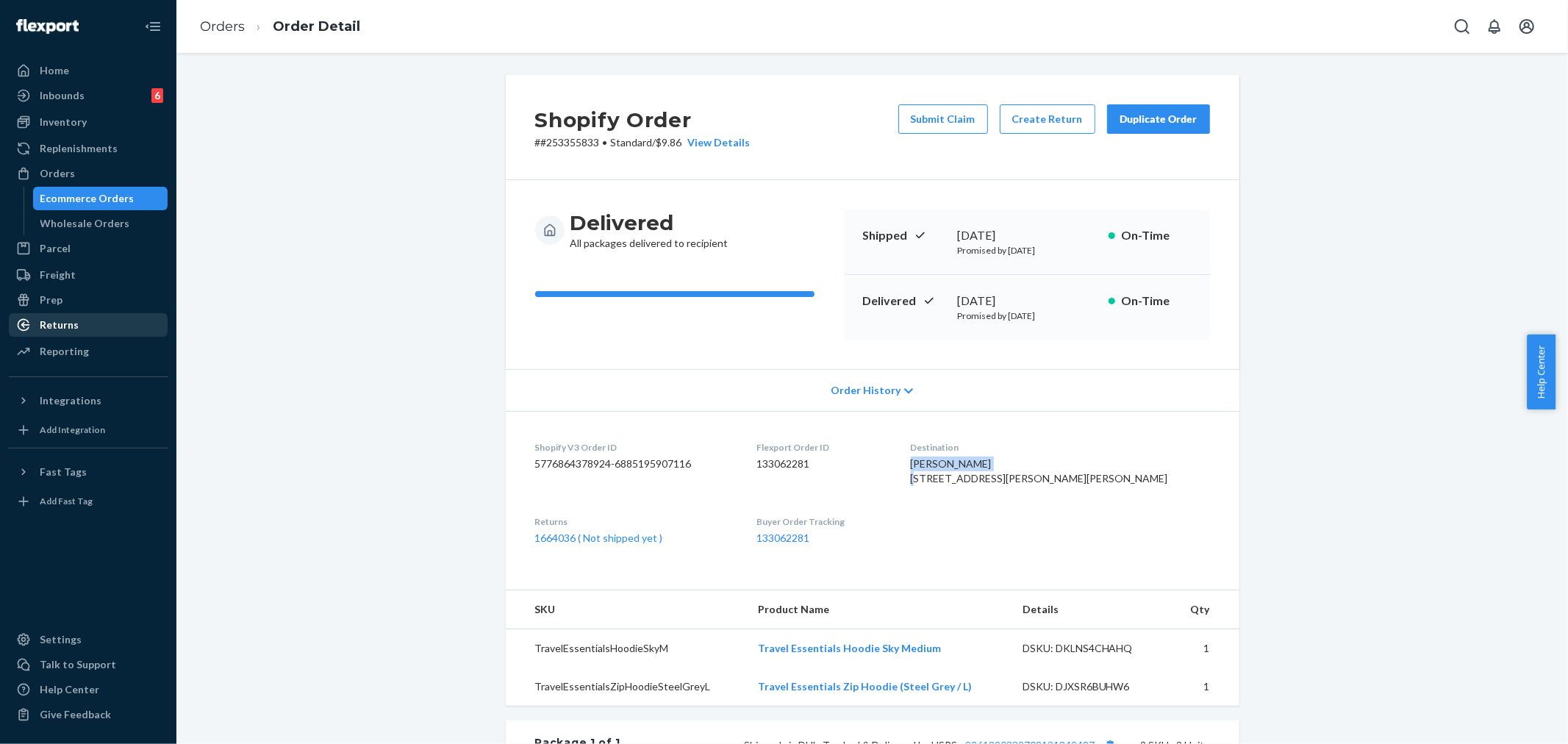
click at [101, 332] on div "Returns" at bounding box center [88, 325] width 156 height 21
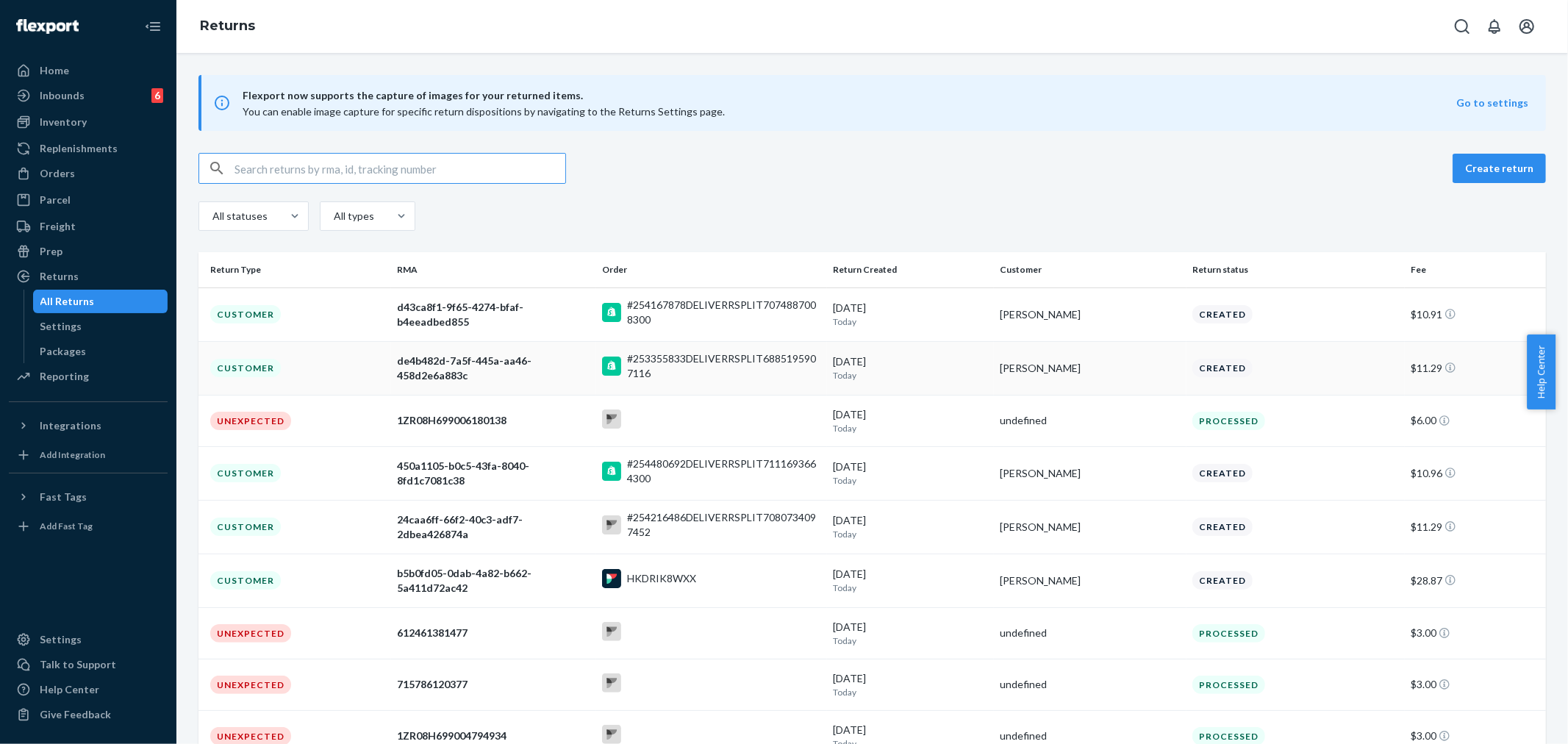
click at [949, 375] on p "Today" at bounding box center [909, 375] width 155 height 12
